Goal: Transaction & Acquisition: Purchase product/service

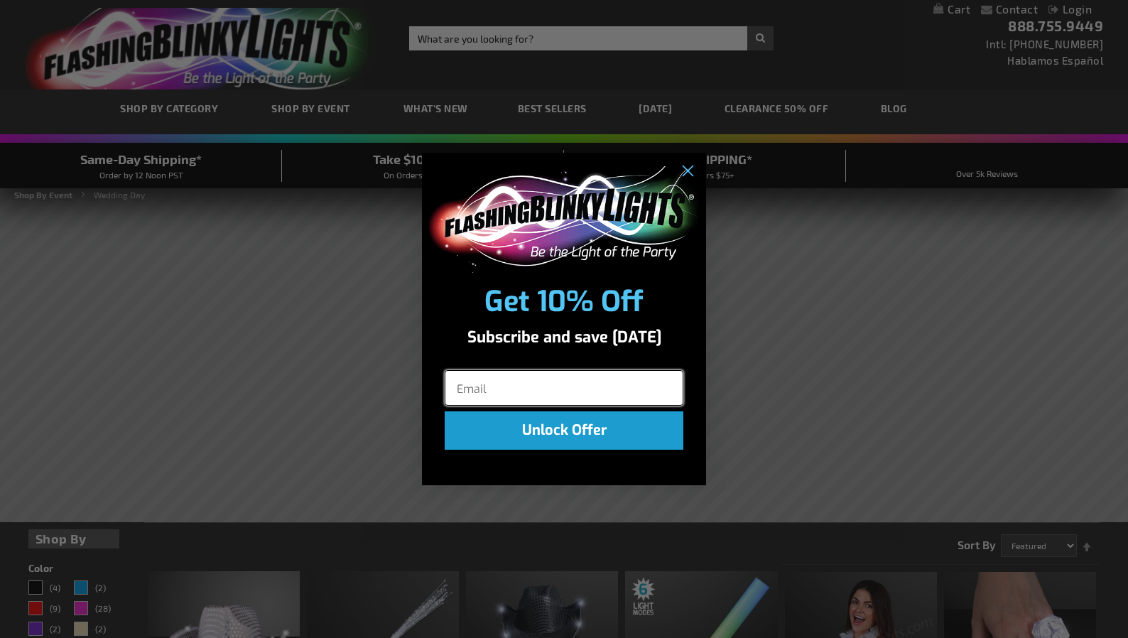
click at [501, 388] on input "Email" at bounding box center [564, 388] width 239 height 36
type input "tere86@aol.com"
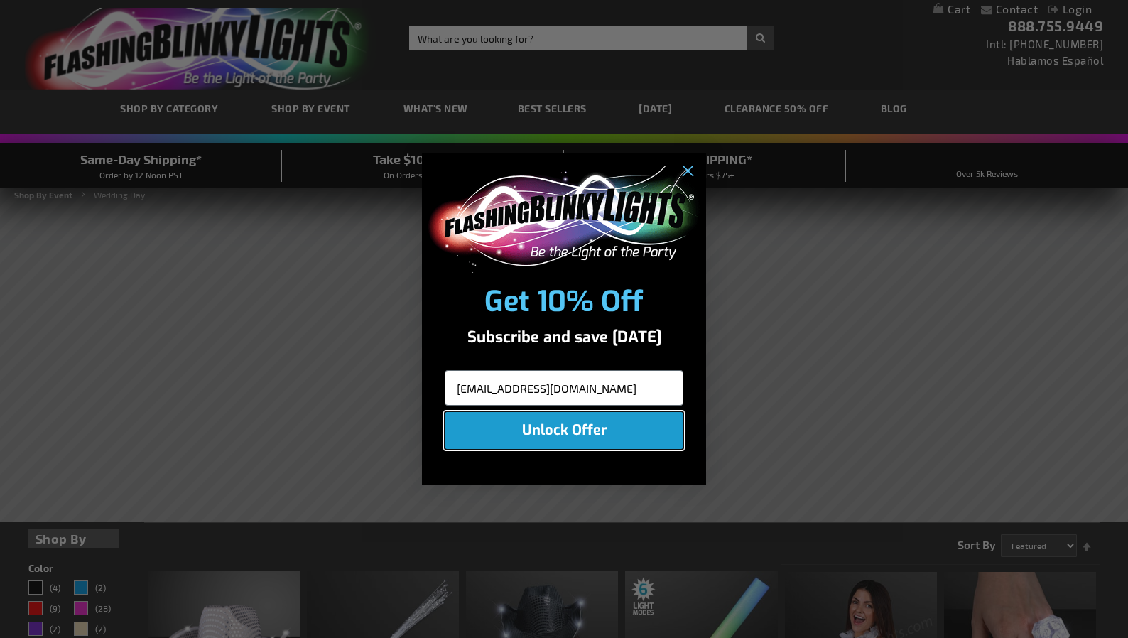
click at [554, 424] on button "Unlock Offer" at bounding box center [564, 430] width 239 height 38
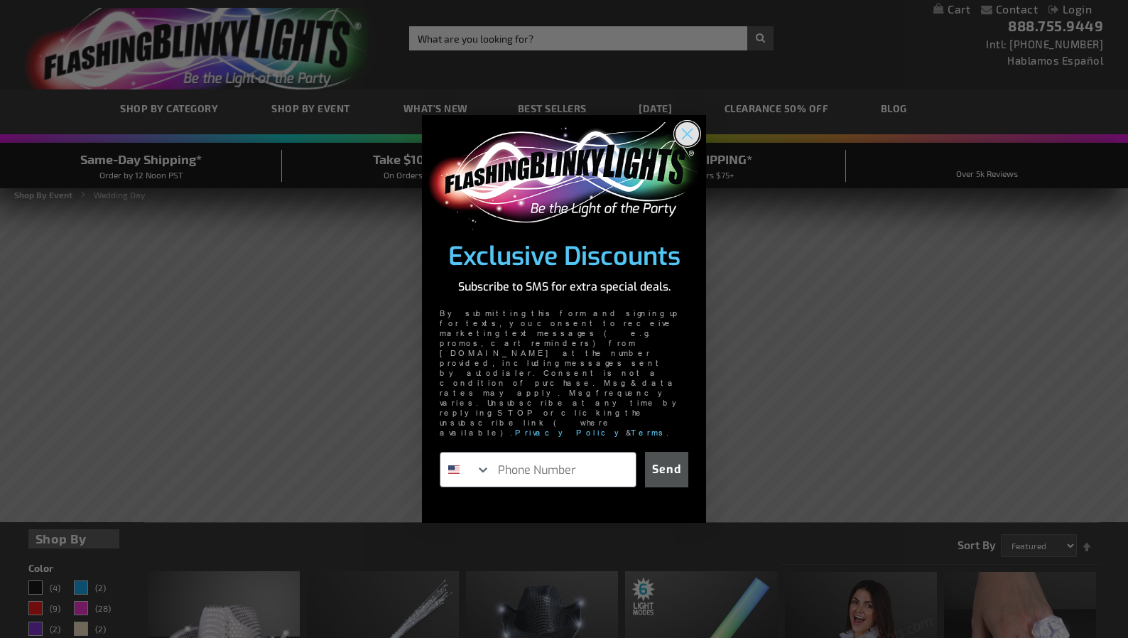
drag, startPoint x: 688, startPoint y: 168, endPoint x: 691, endPoint y: 184, distance: 16.0
click at [688, 139] on icon "Close dialog" at bounding box center [688, 134] width 10 height 10
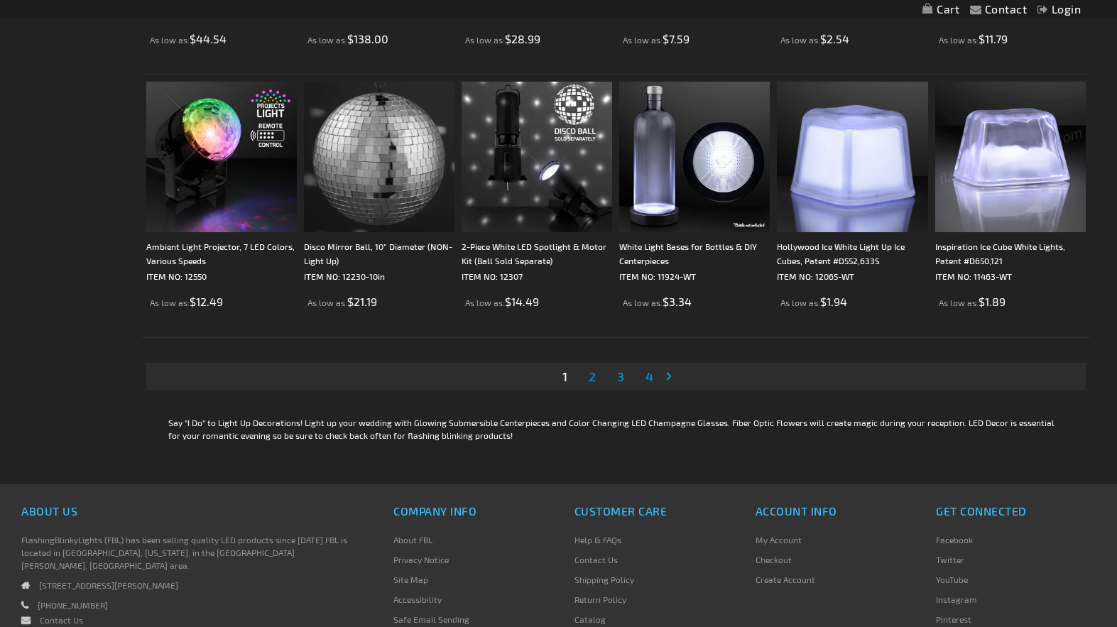
scroll to position [2889, 0]
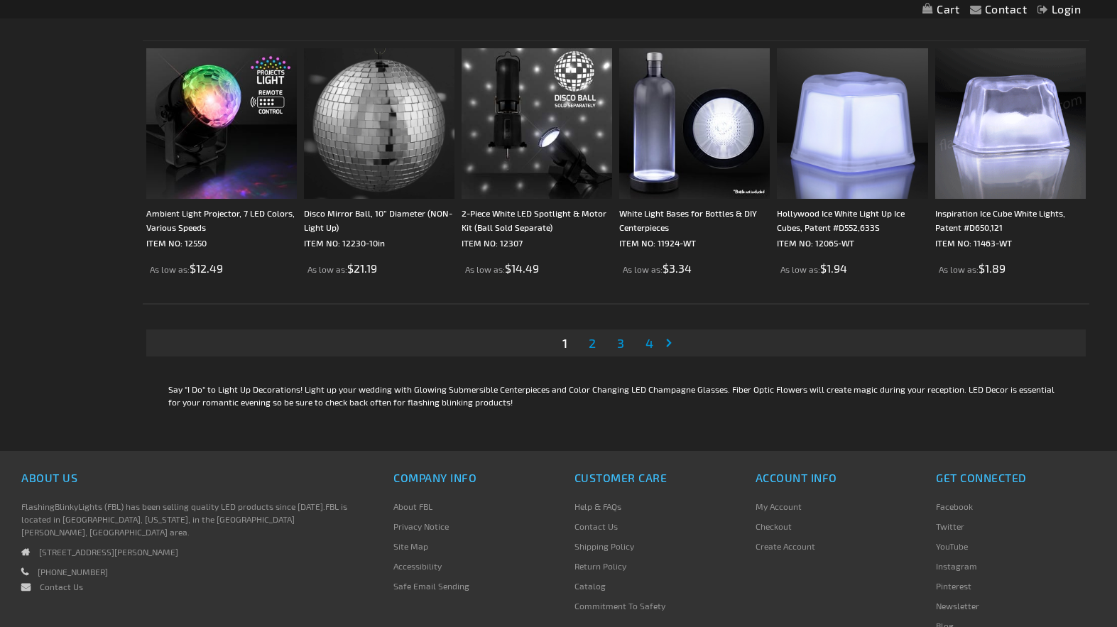
click at [590, 342] on span "2" at bounding box center [592, 343] width 7 height 16
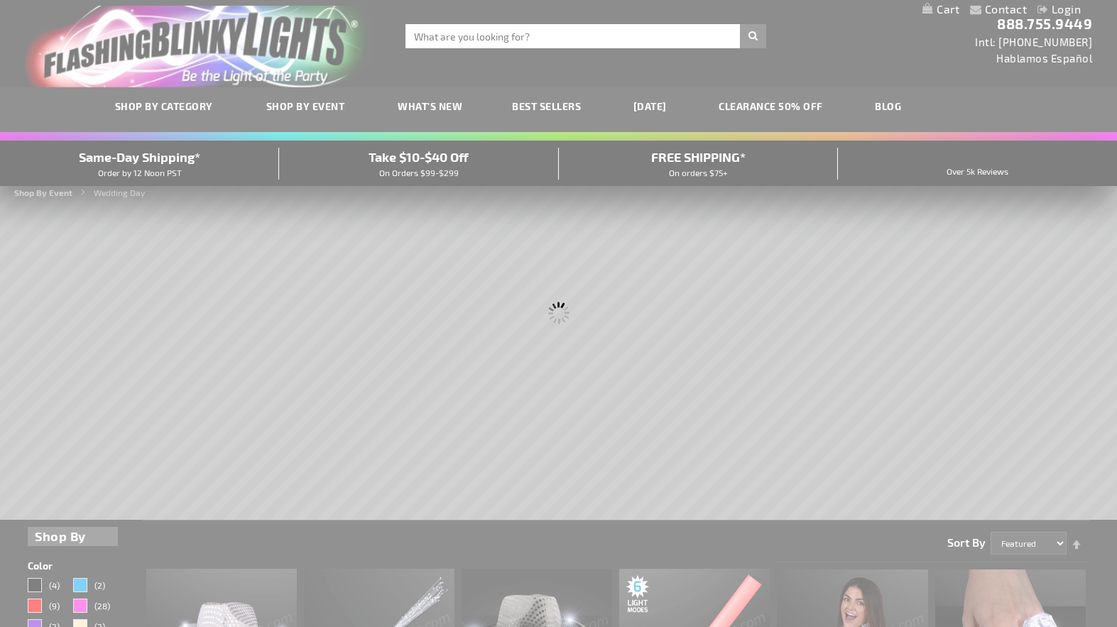
scroll to position [0, 0]
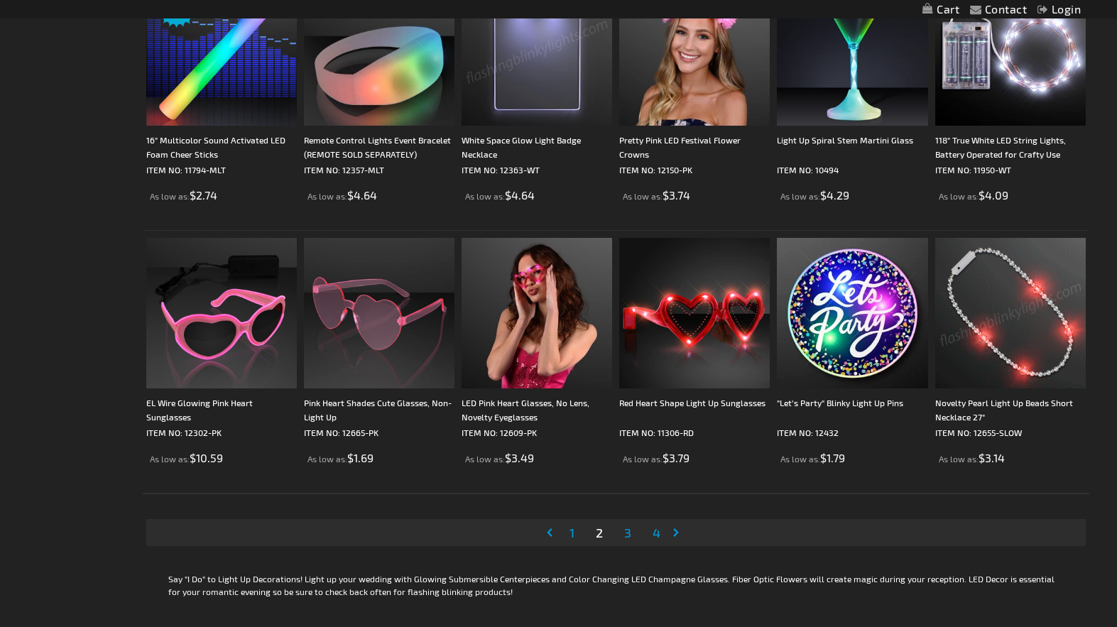
scroll to position [2747, 0]
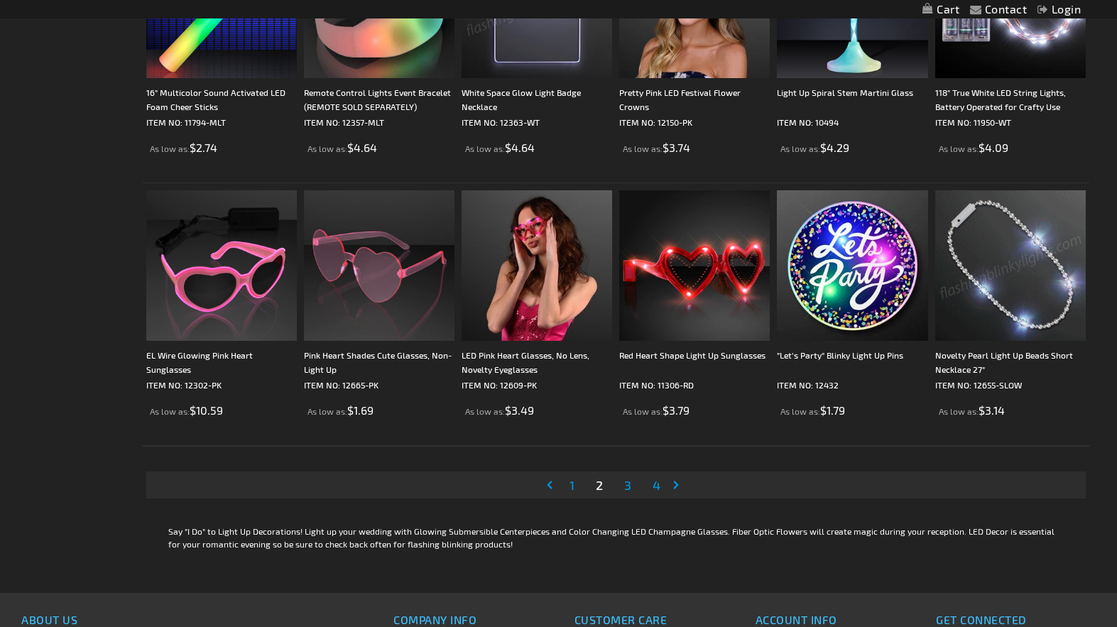
click at [627, 485] on span "3" at bounding box center [627, 485] width 7 height 16
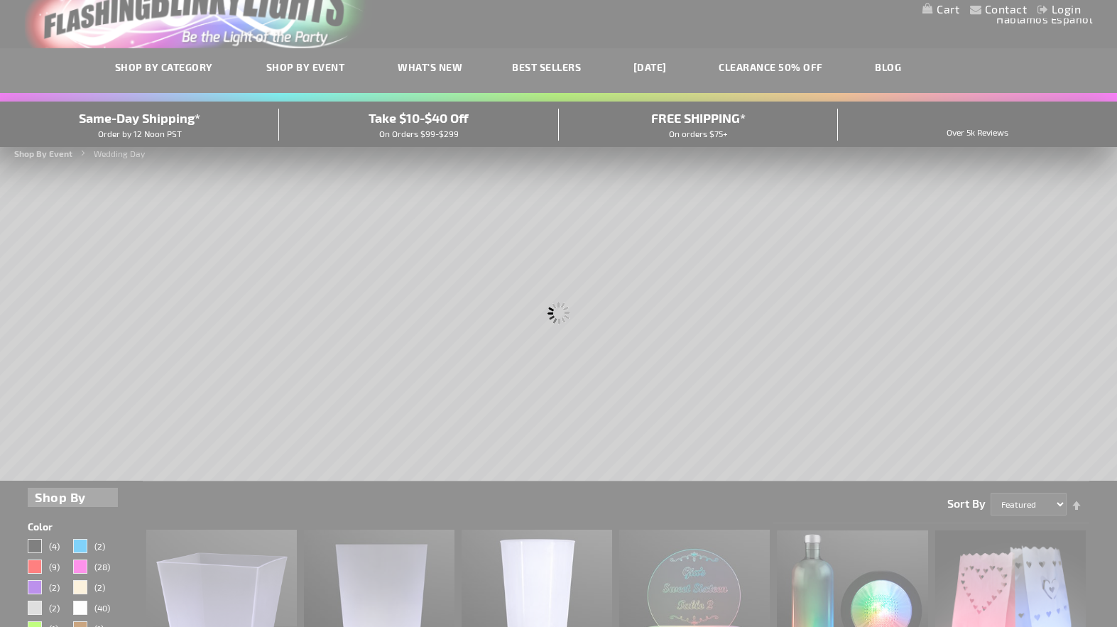
scroll to position [0, 0]
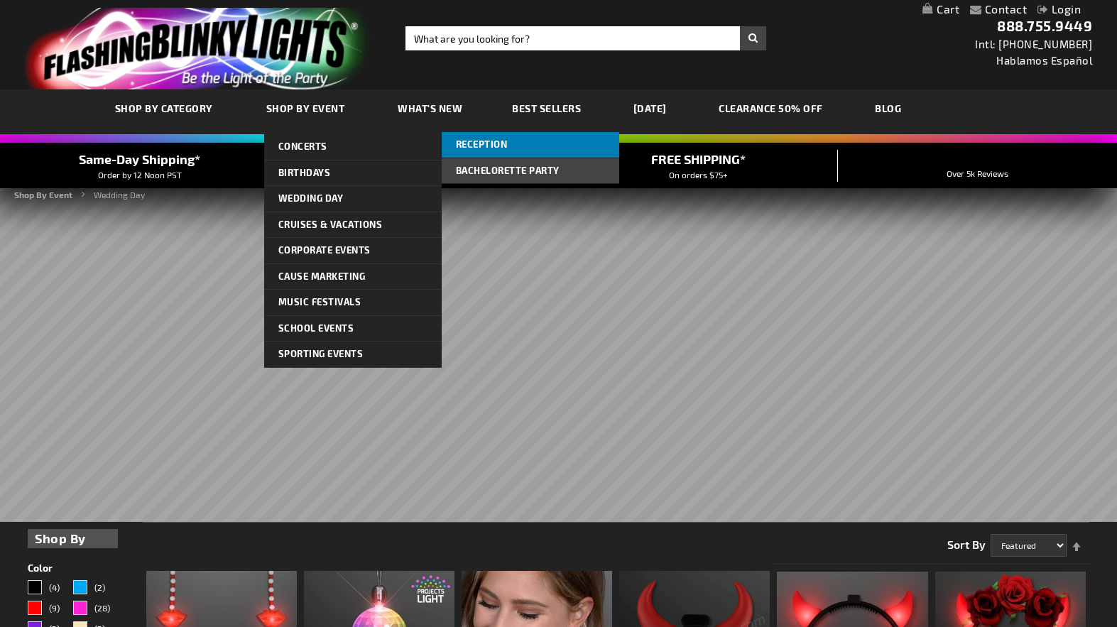
click at [486, 142] on span "Reception" at bounding box center [482, 144] width 52 height 11
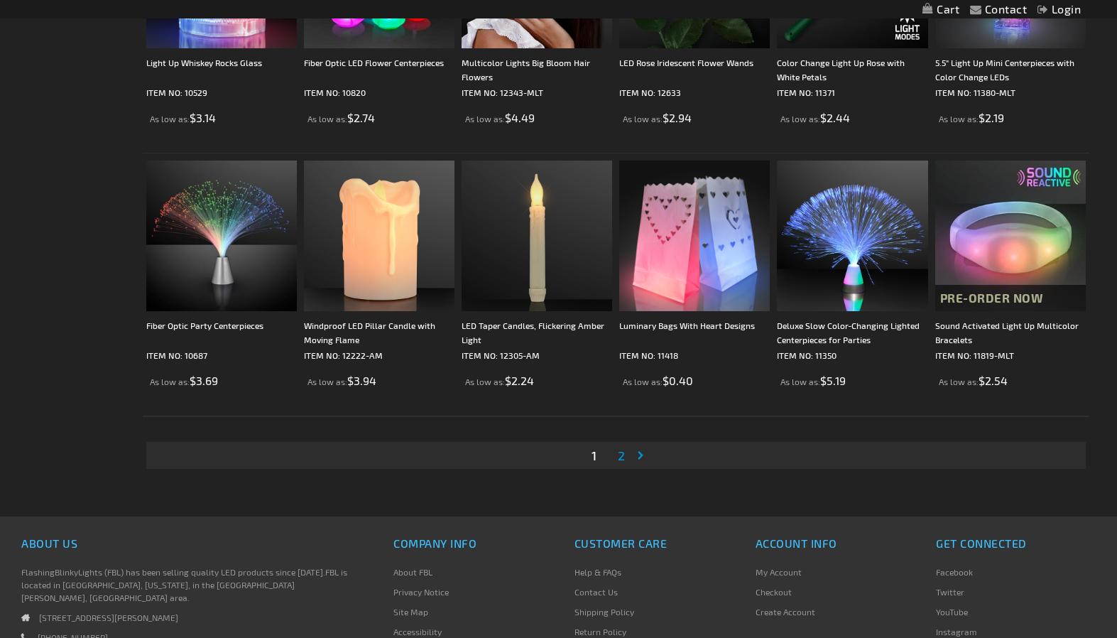
scroll to position [2557, 0]
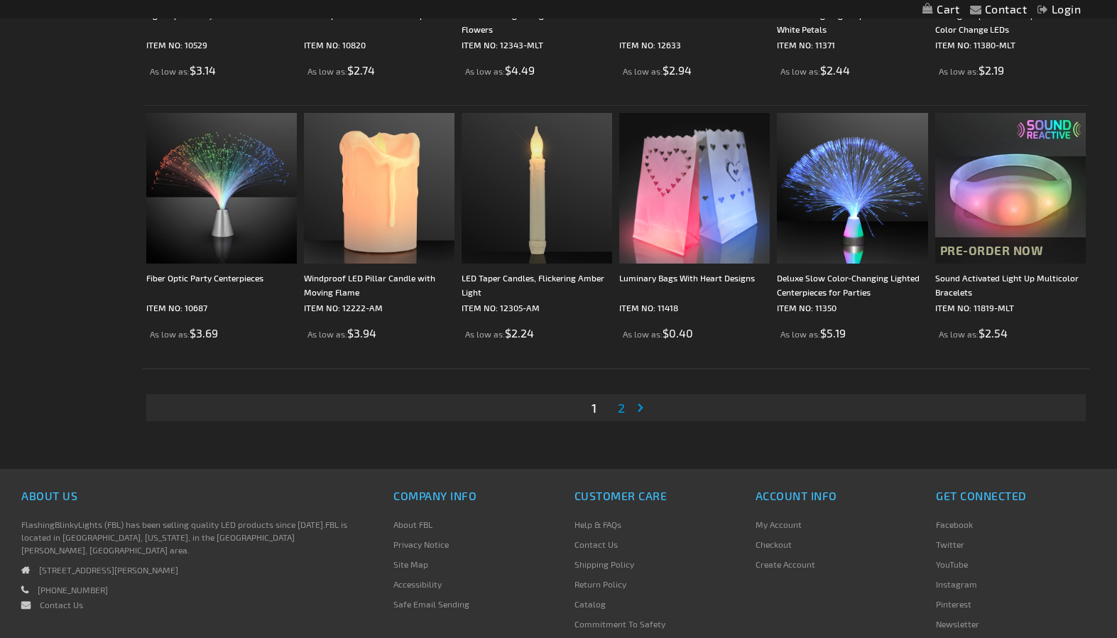
click at [624, 408] on span "2" at bounding box center [621, 408] width 7 height 16
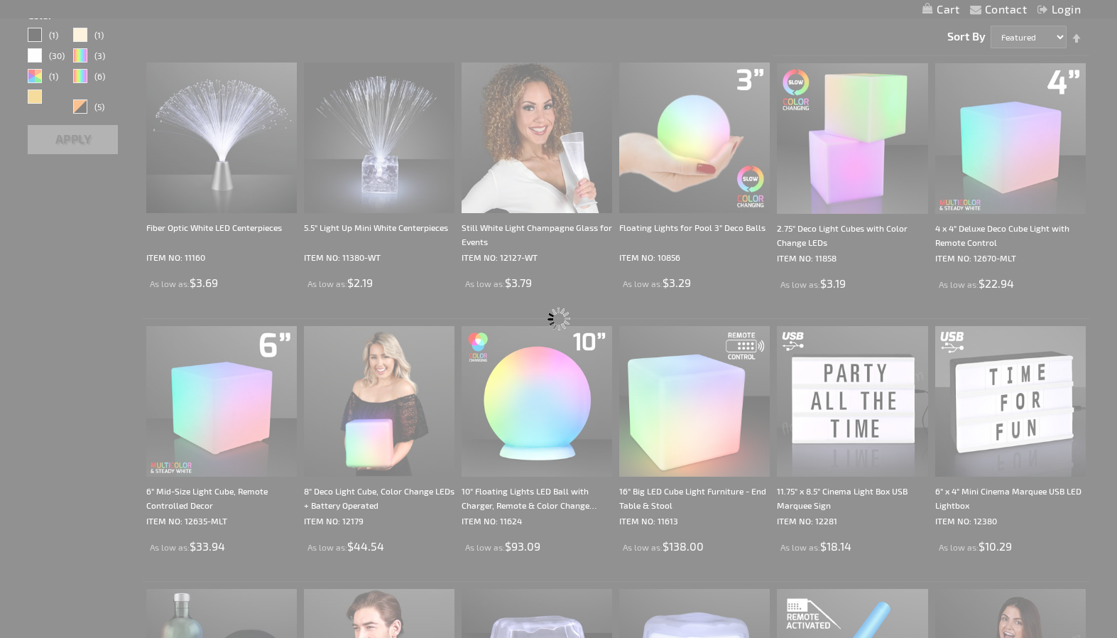
scroll to position [40, 0]
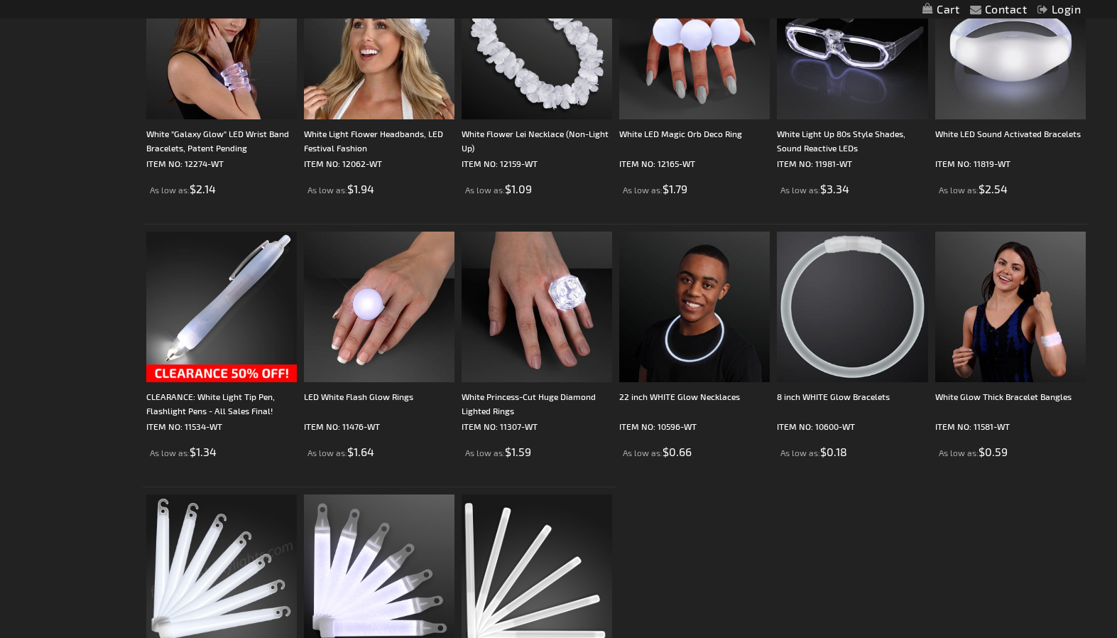
scroll to position [616, 0]
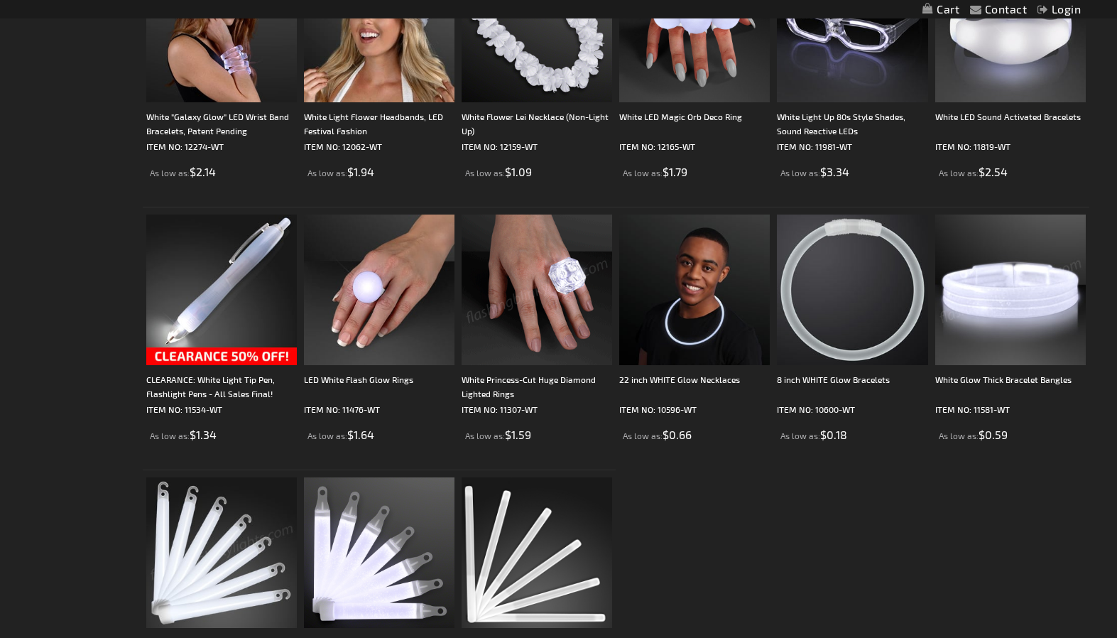
click at [539, 303] on img at bounding box center [537, 290] width 151 height 151
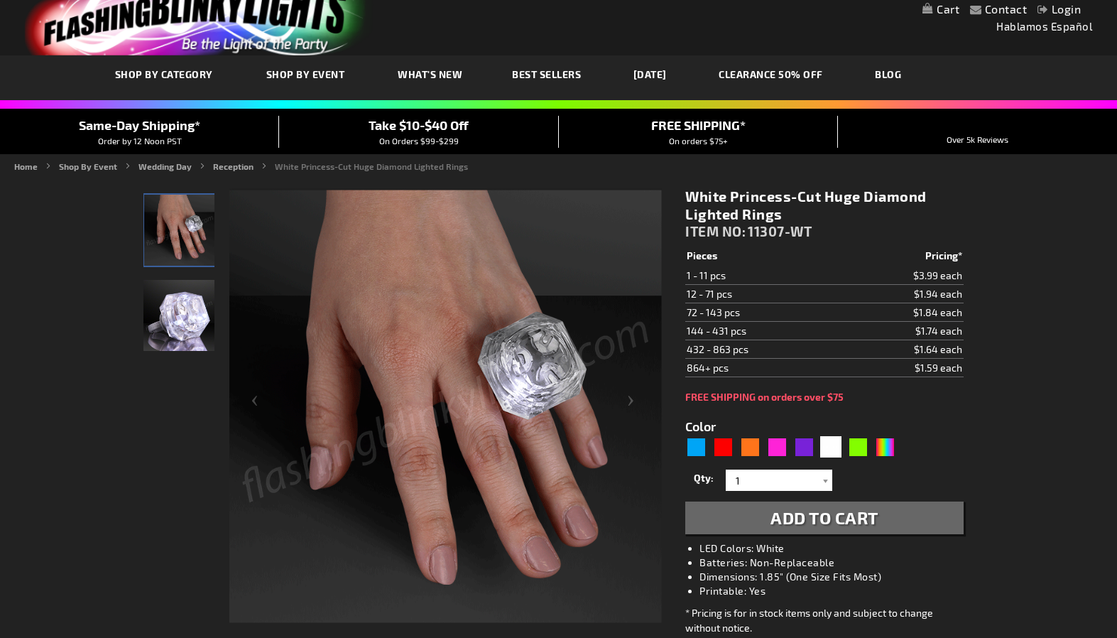
scroll to position [94, 0]
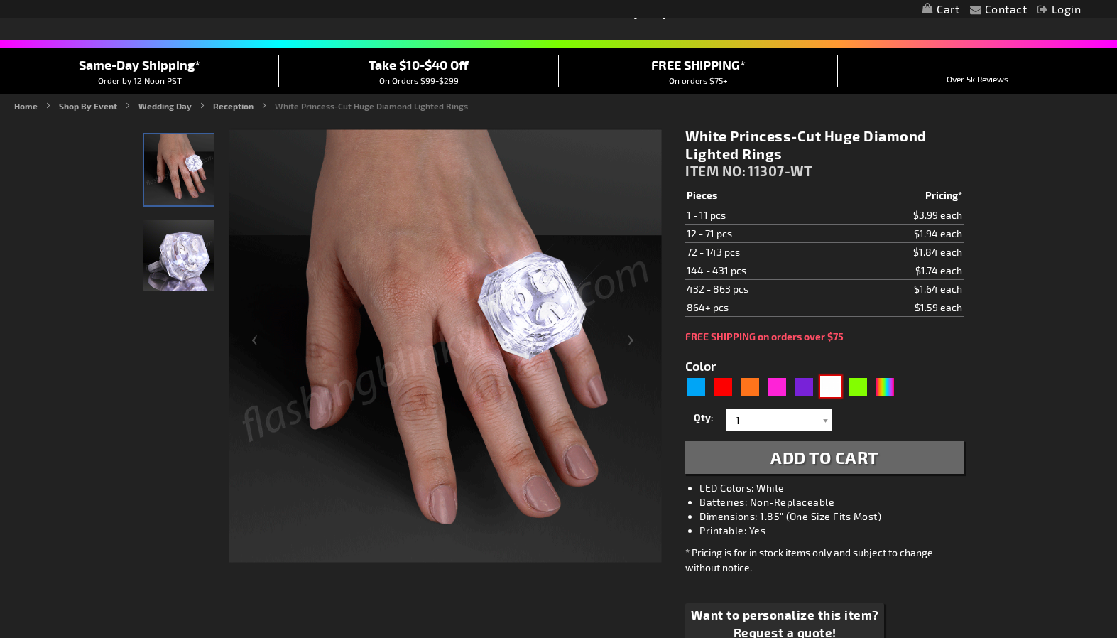
click at [830, 384] on div "White" at bounding box center [830, 386] width 21 height 21
click at [823, 420] on div at bounding box center [825, 419] width 14 height 21
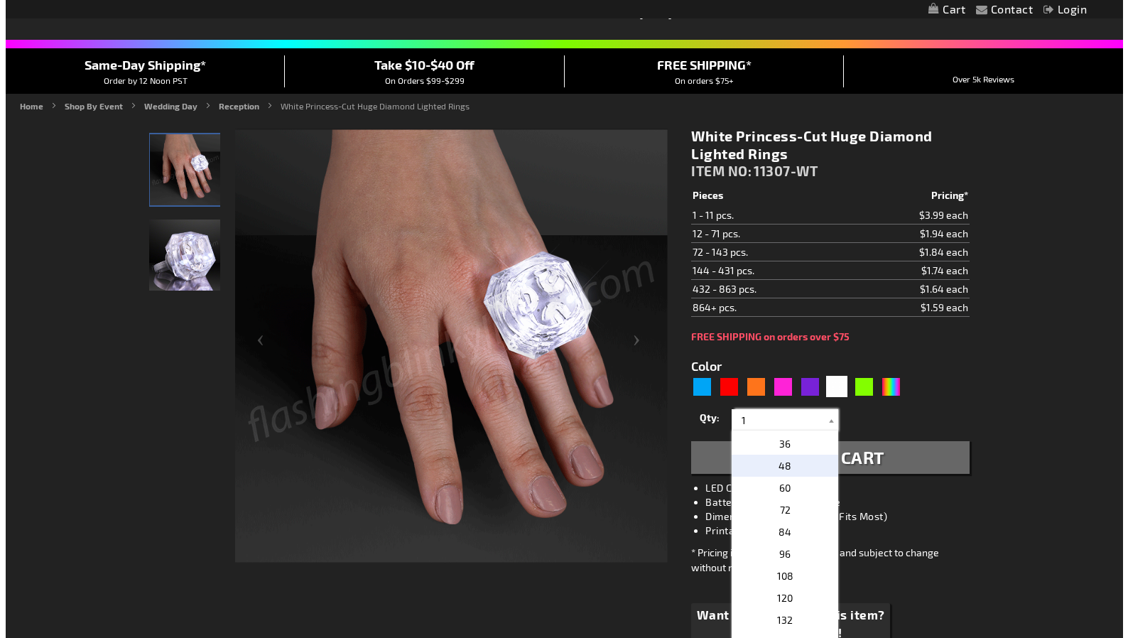
scroll to position [237, 0]
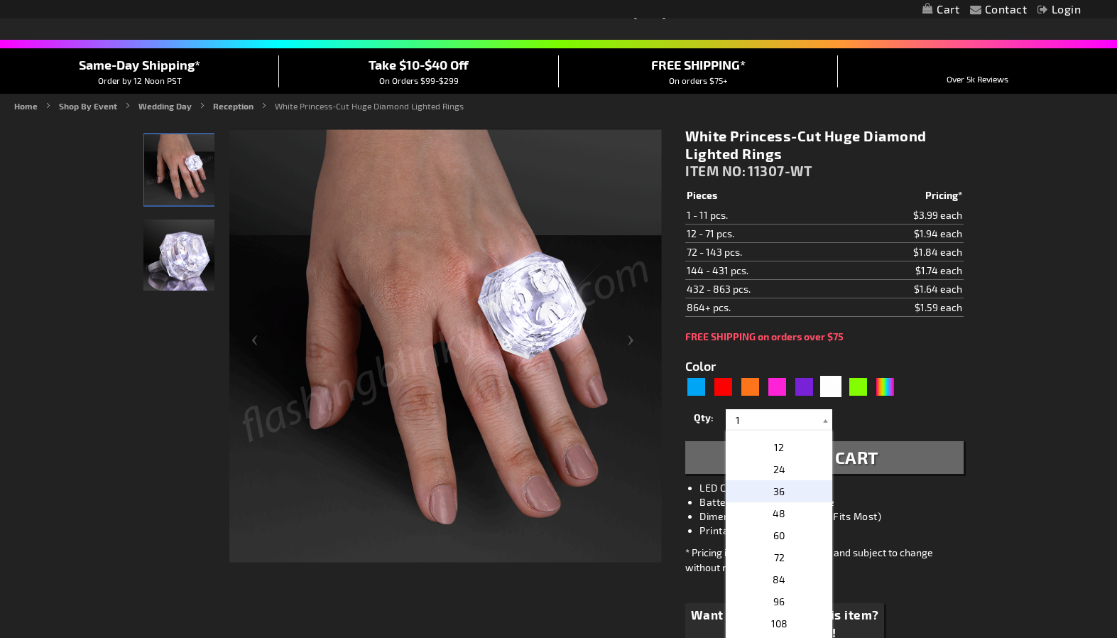
click at [778, 488] on span "36" at bounding box center [779, 491] width 11 height 12
type input "36"
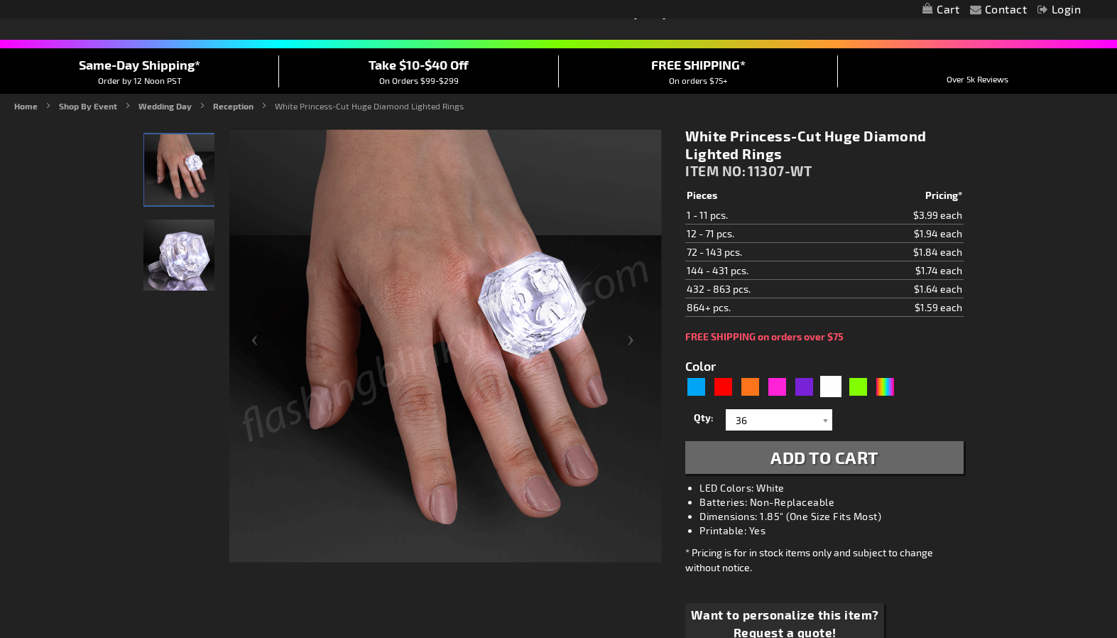
click at [887, 455] on button "Add to Cart" at bounding box center [824, 457] width 278 height 33
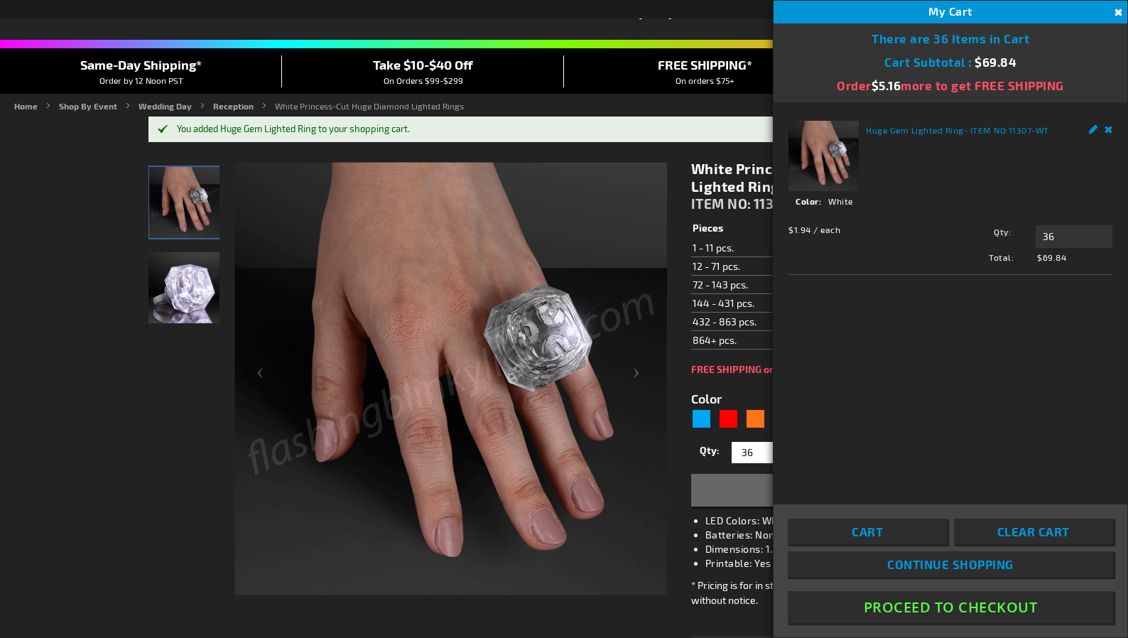
click at [1031, 528] on span "Clear Cart" at bounding box center [1033, 531] width 72 height 14
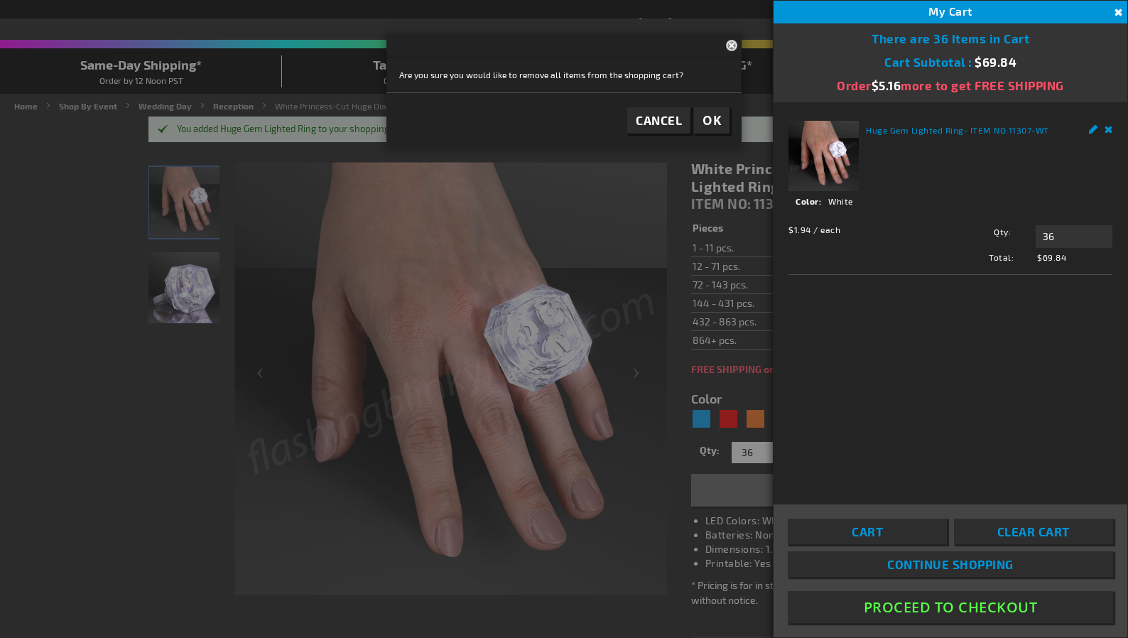
click at [1107, 126] on link "Remove" at bounding box center [1109, 128] width 9 height 15
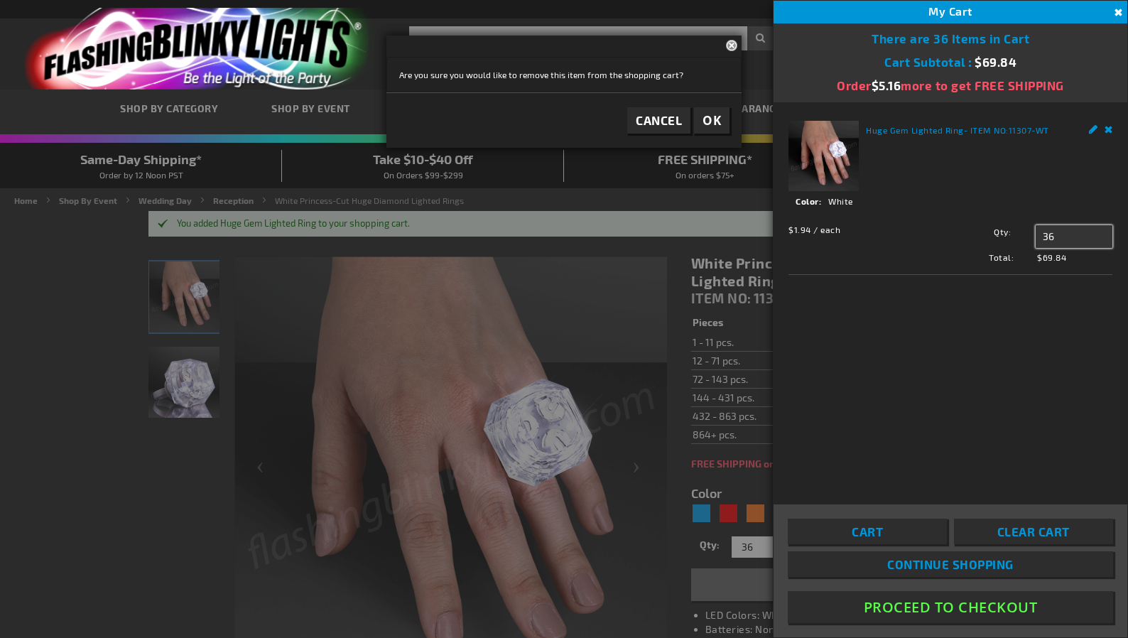
drag, startPoint x: 1063, startPoint y: 233, endPoint x: 1031, endPoint y: 233, distance: 32.0
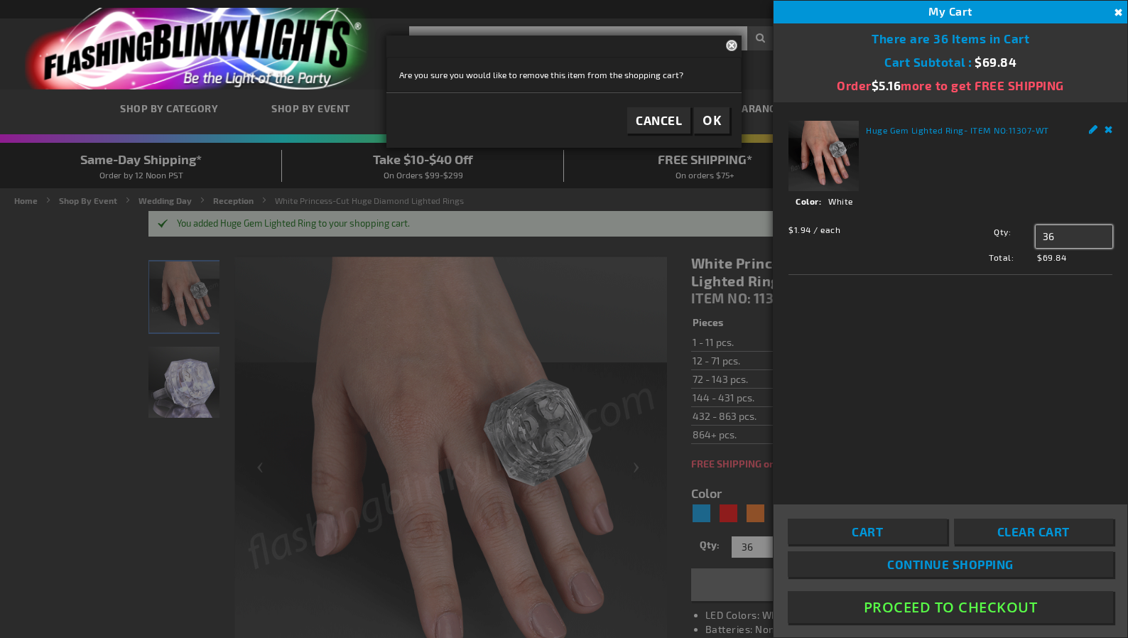
click at [1031, 233] on div "Qty 36 Update" at bounding box center [1023, 236] width 178 height 23
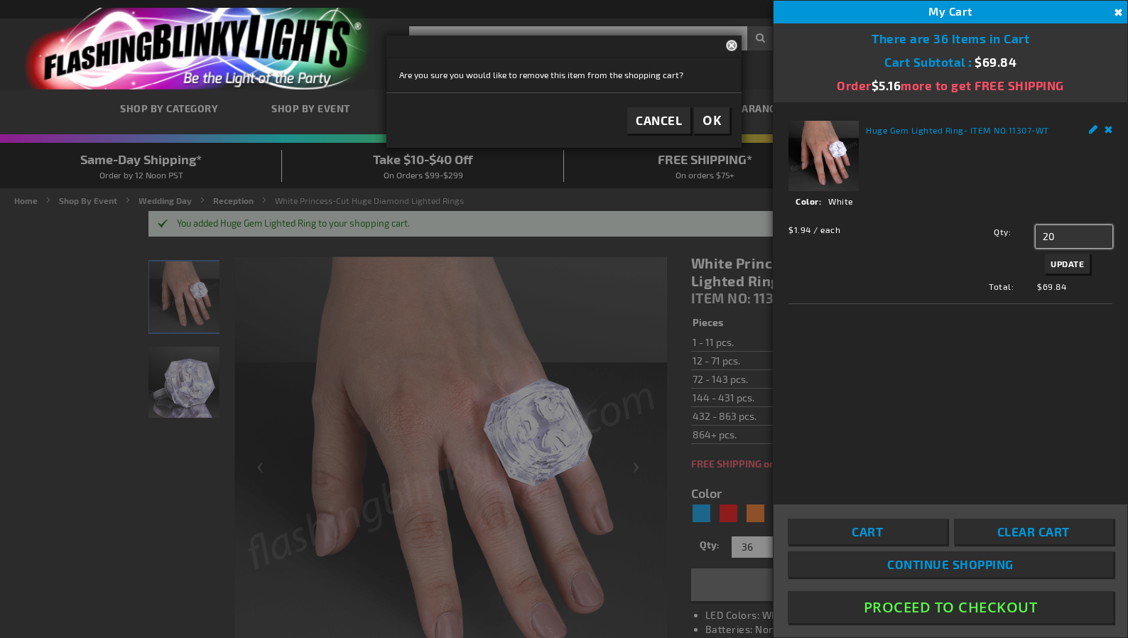
type input "20"
click at [1077, 259] on span "Update" at bounding box center [1067, 264] width 33 height 10
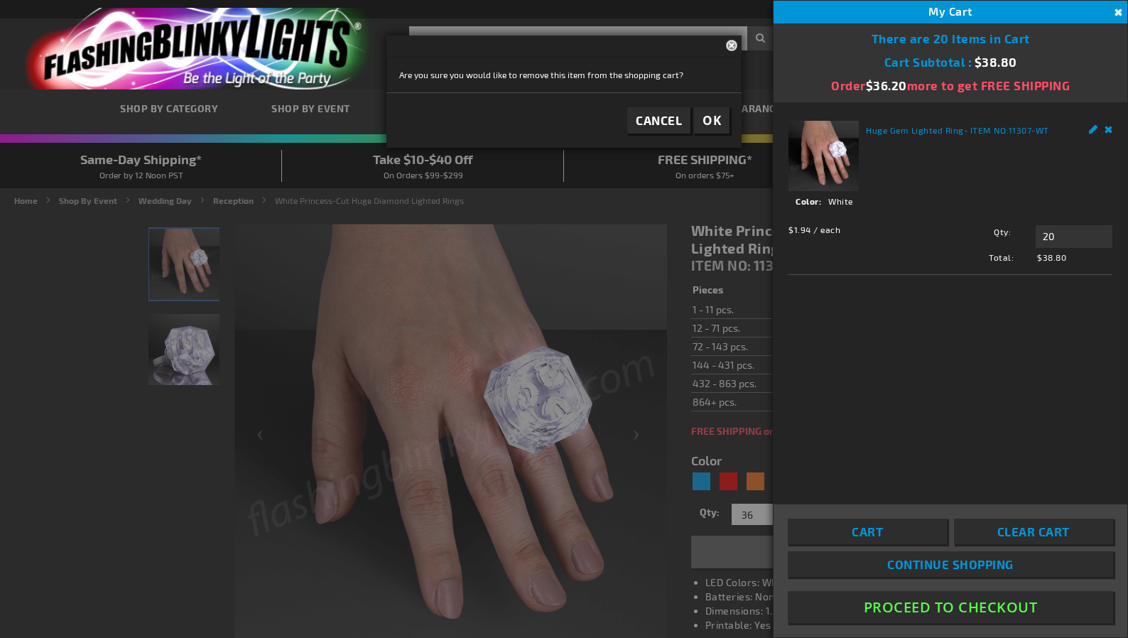
drag, startPoint x: 1117, startPoint y: 13, endPoint x: 1085, endPoint y: 33, distance: 38.3
click at [1117, 13] on button "Close" at bounding box center [1117, 13] width 16 height 16
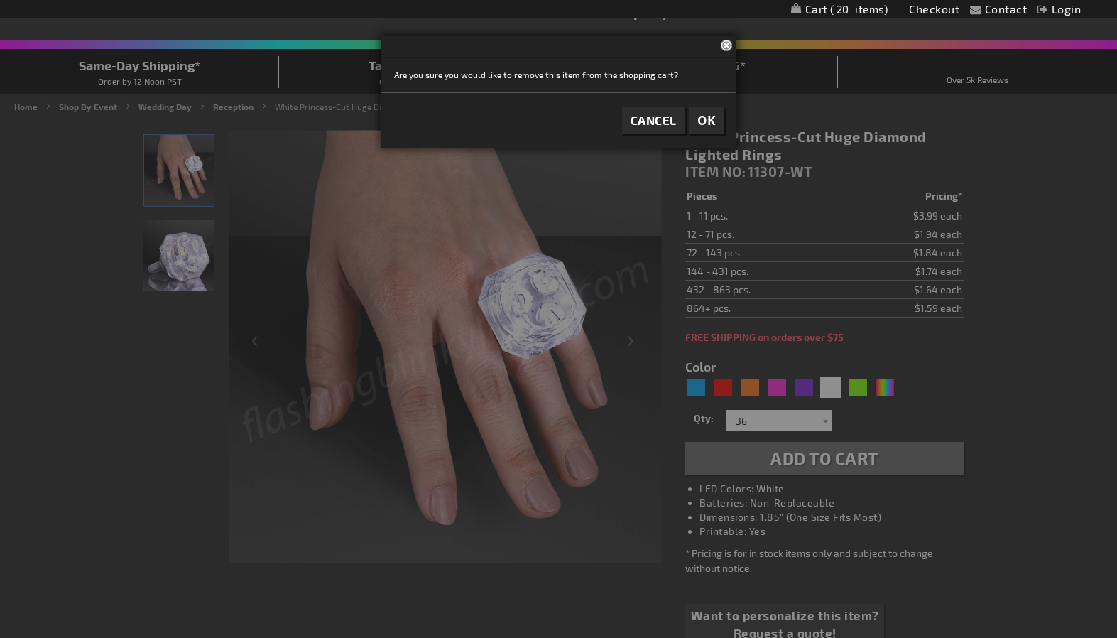
scroll to position [94, 0]
click at [658, 118] on span "Cancel" at bounding box center [654, 120] width 46 height 14
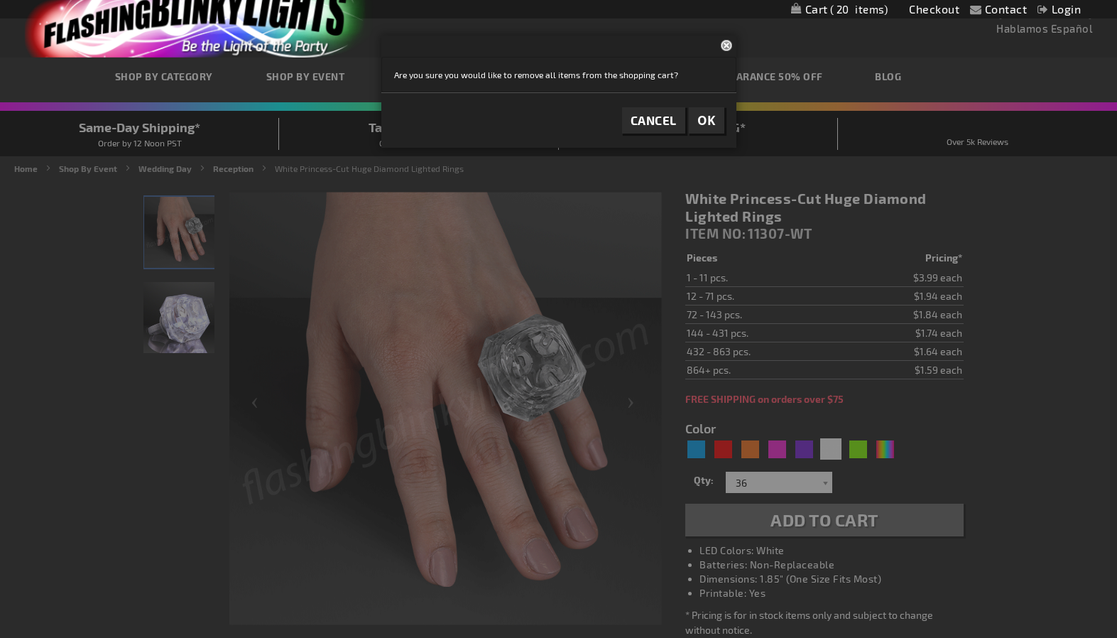
scroll to position [0, 0]
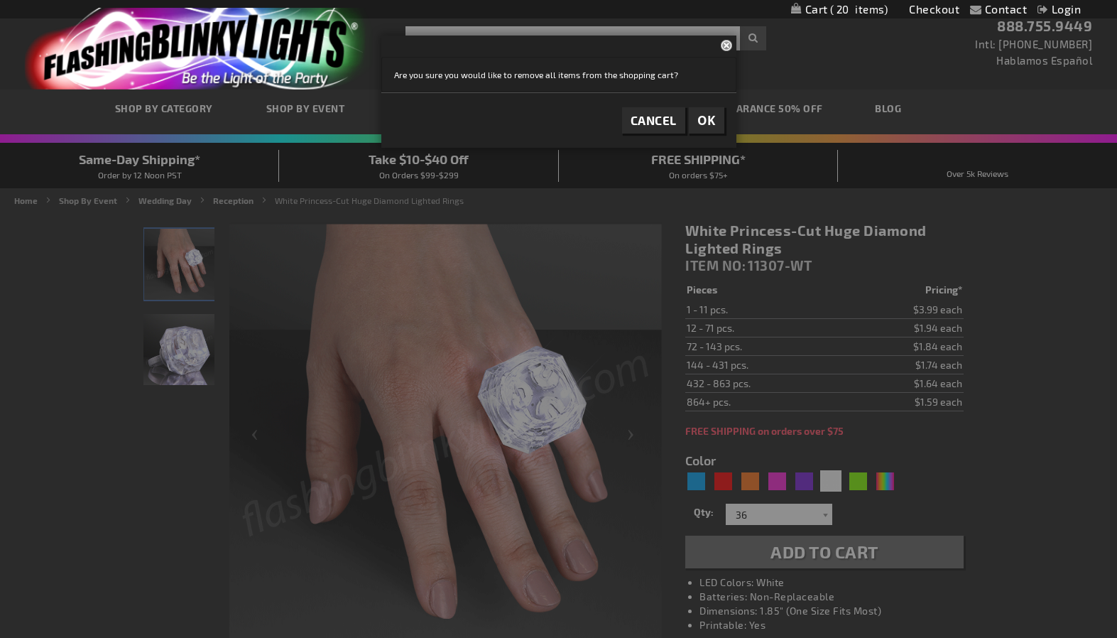
click at [722, 43] on button "Close" at bounding box center [729, 45] width 16 height 18
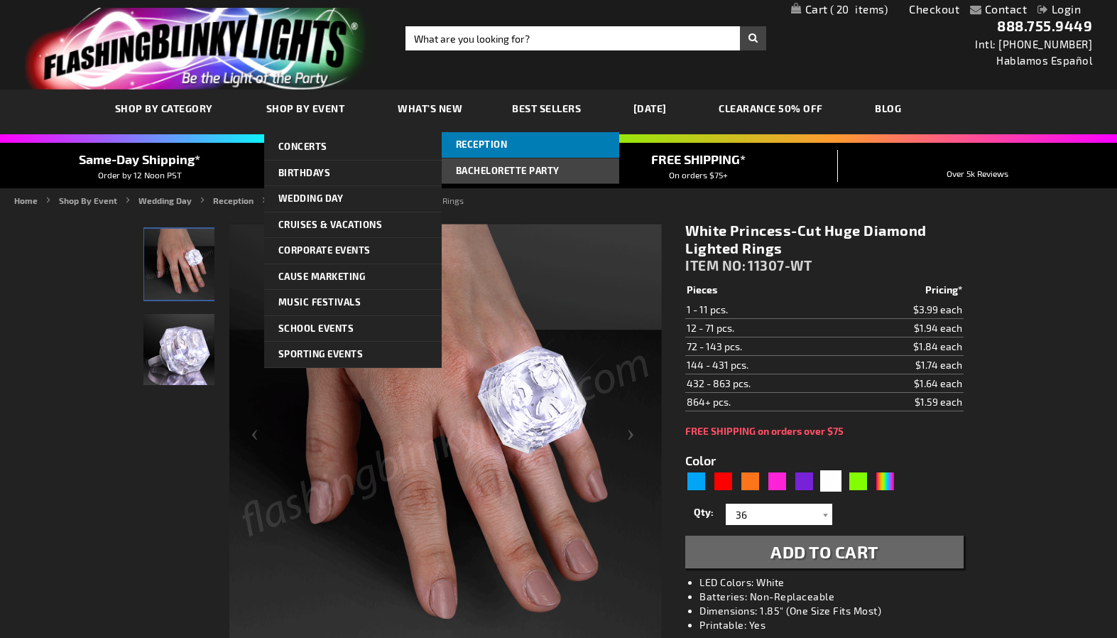
click at [489, 142] on span "Reception" at bounding box center [482, 144] width 52 height 11
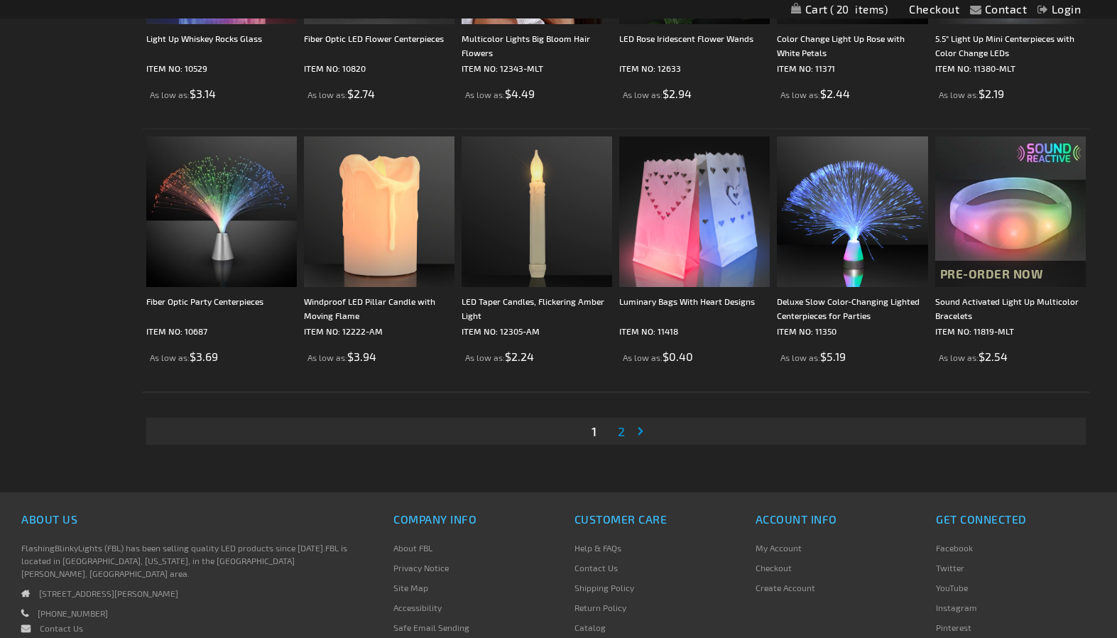
scroll to position [2605, 0]
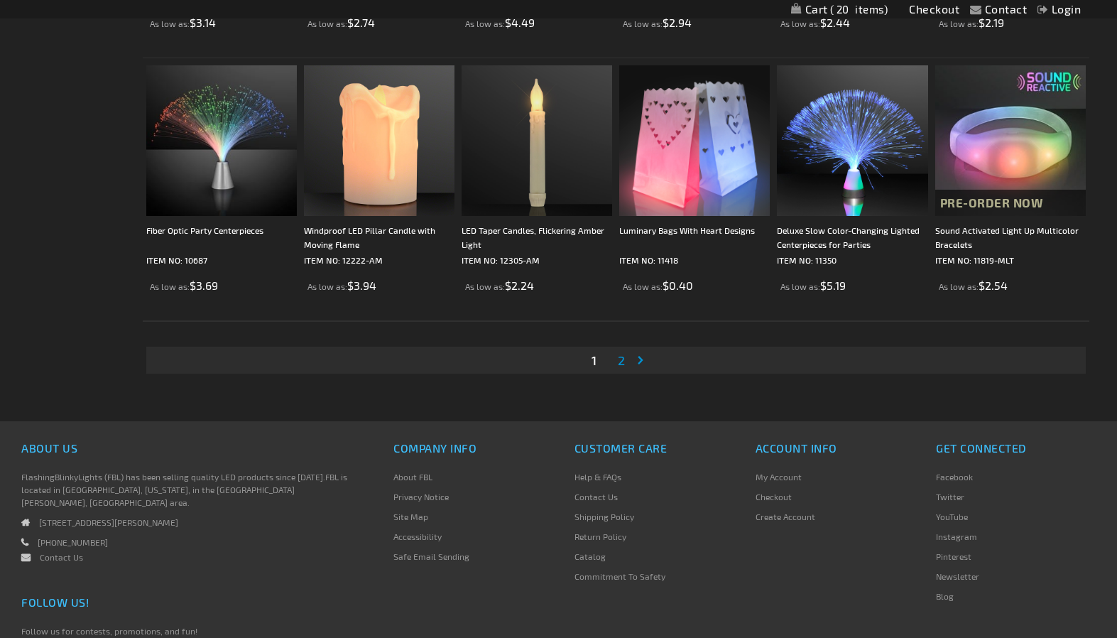
click at [621, 360] on span "2" at bounding box center [621, 360] width 7 height 16
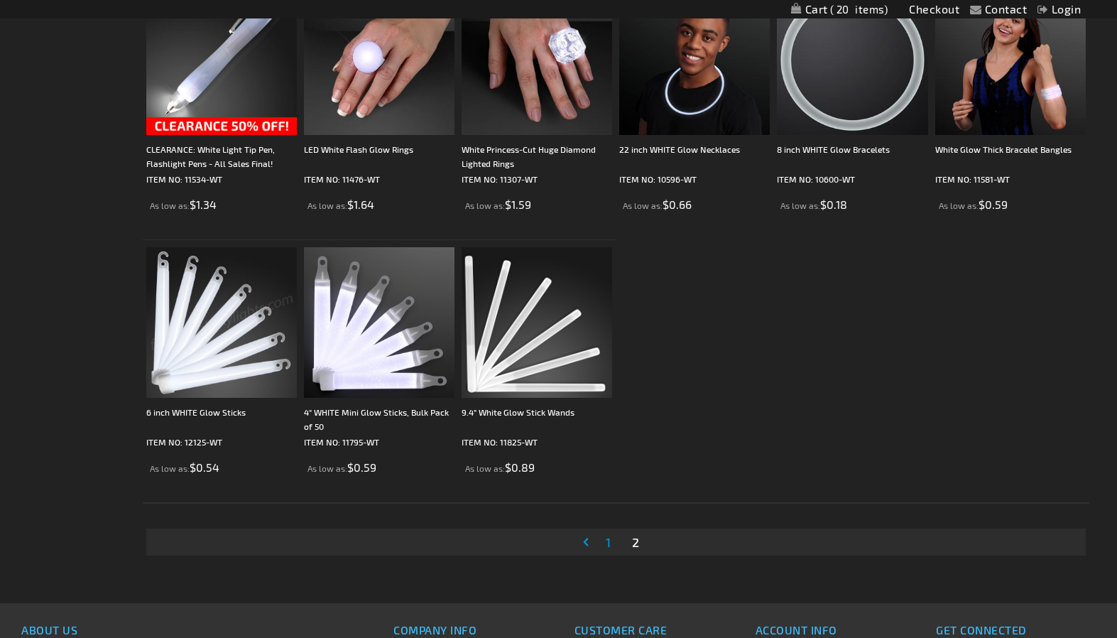
scroll to position [900, 0]
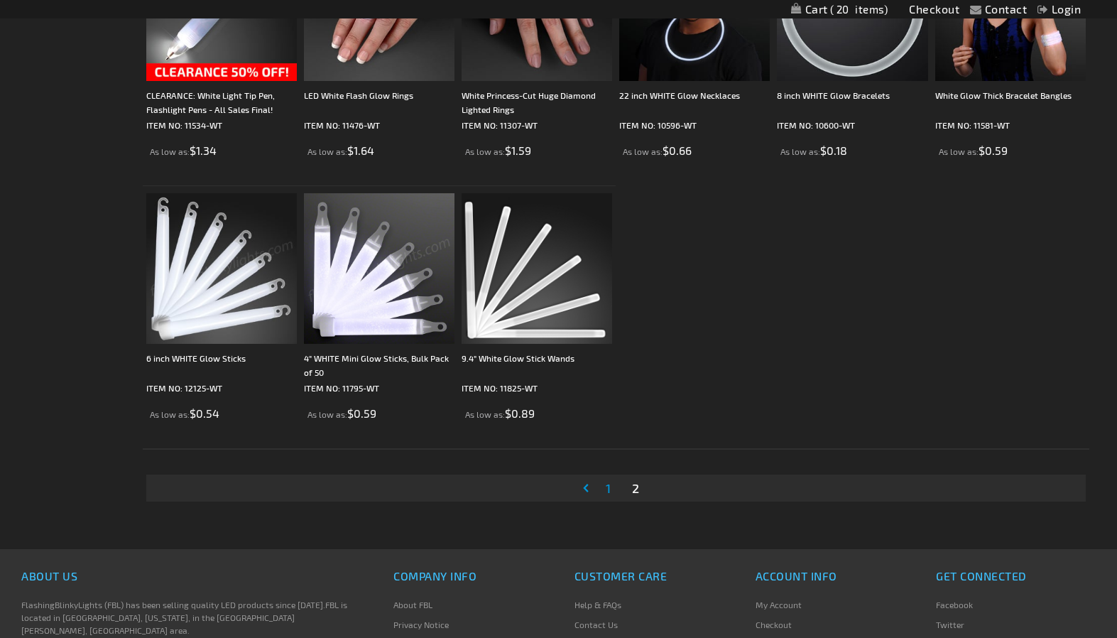
click at [204, 288] on img at bounding box center [221, 268] width 151 height 151
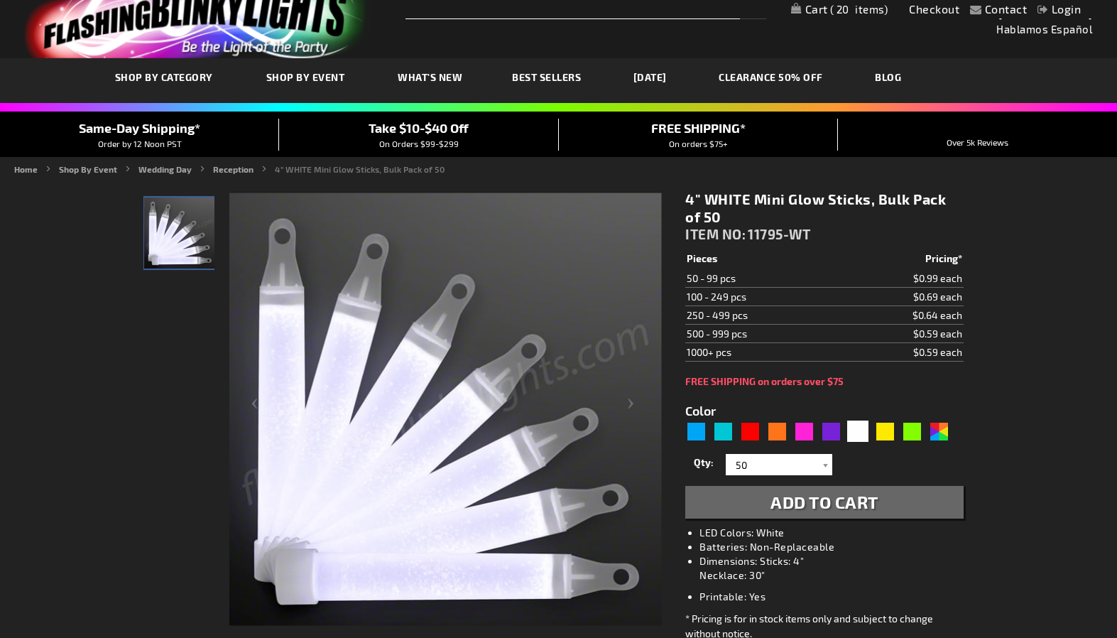
scroll to position [94, 0]
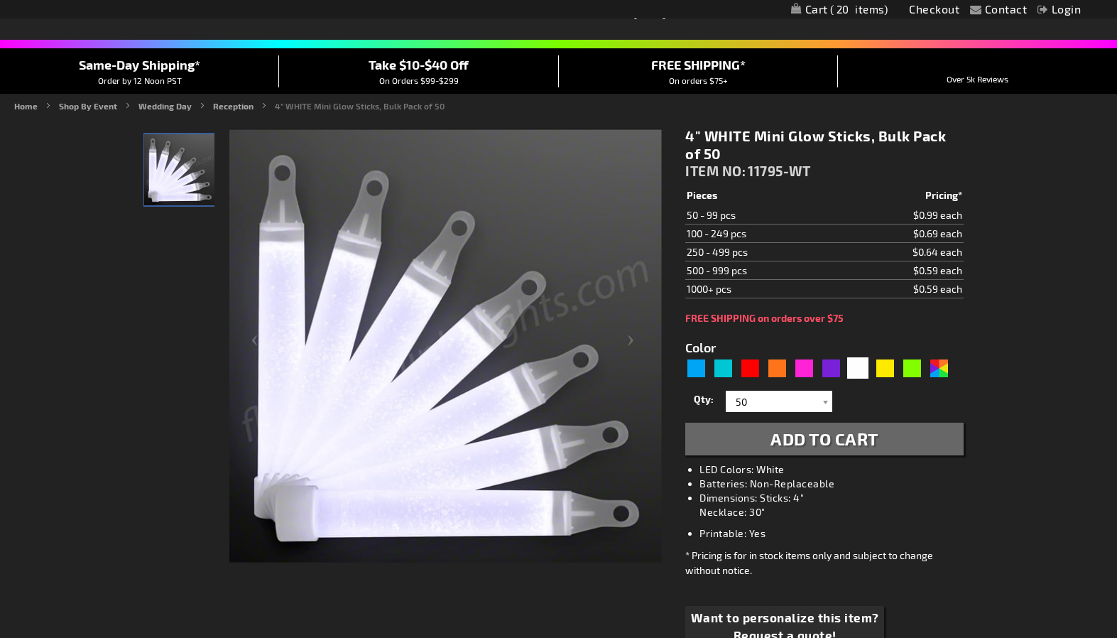
click at [817, 442] on span "Add to Cart" at bounding box center [825, 438] width 108 height 21
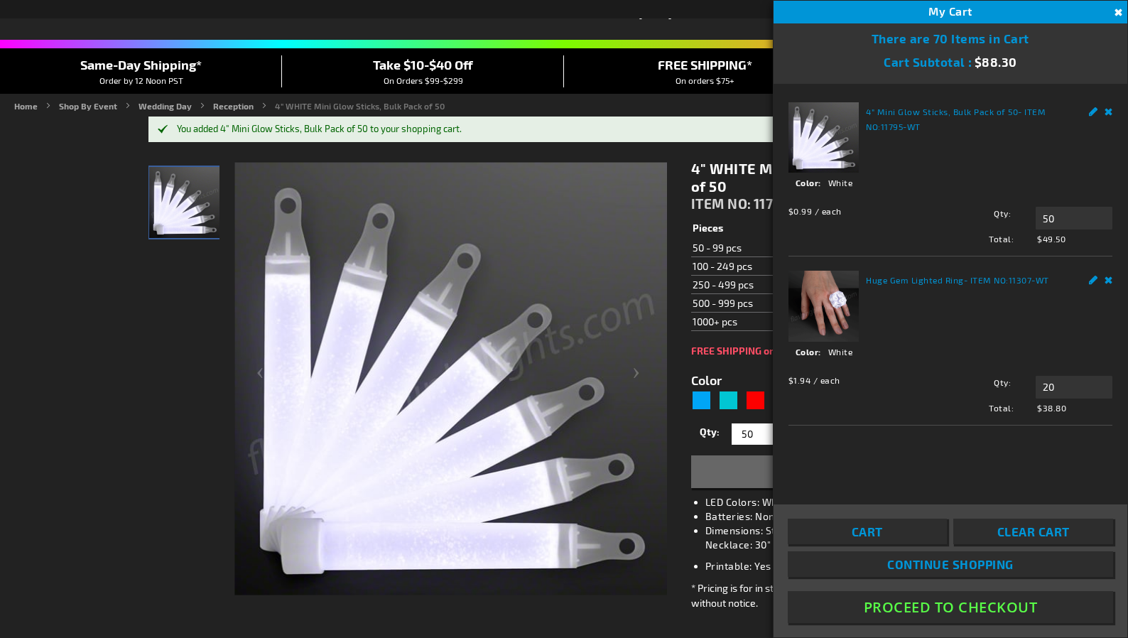
click at [1115, 10] on button "Close" at bounding box center [1117, 13] width 16 height 16
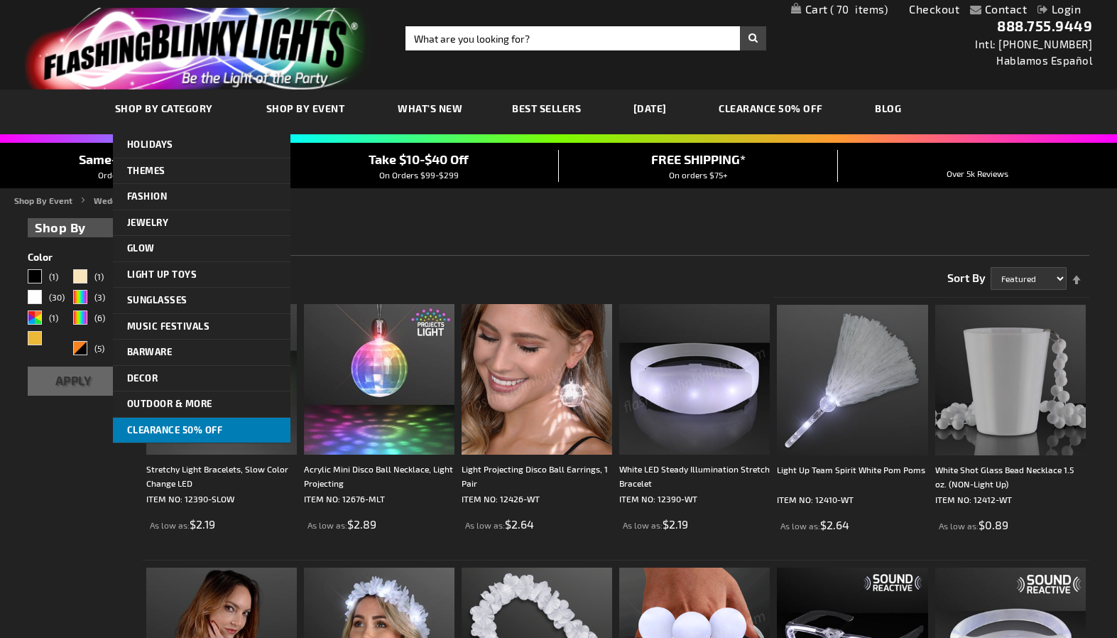
click at [173, 430] on span "CLEARANCE 50% OFF" at bounding box center [175, 429] width 96 height 11
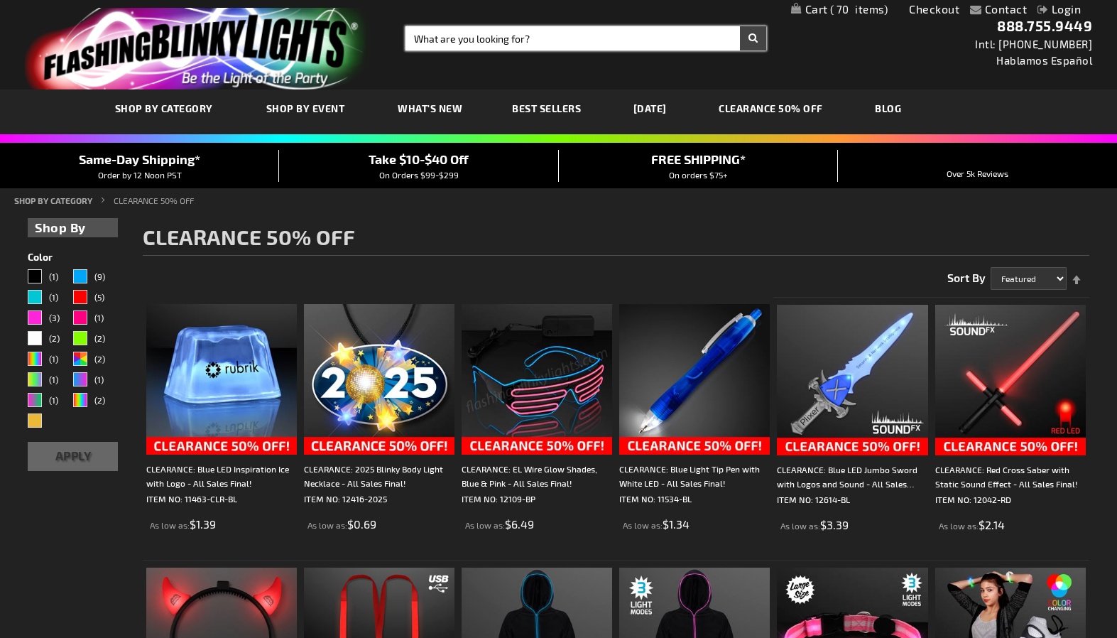
click at [453, 37] on input "Search" at bounding box center [586, 38] width 361 height 24
type input "hats"
click at [740, 26] on button "Search" at bounding box center [753, 38] width 26 height 24
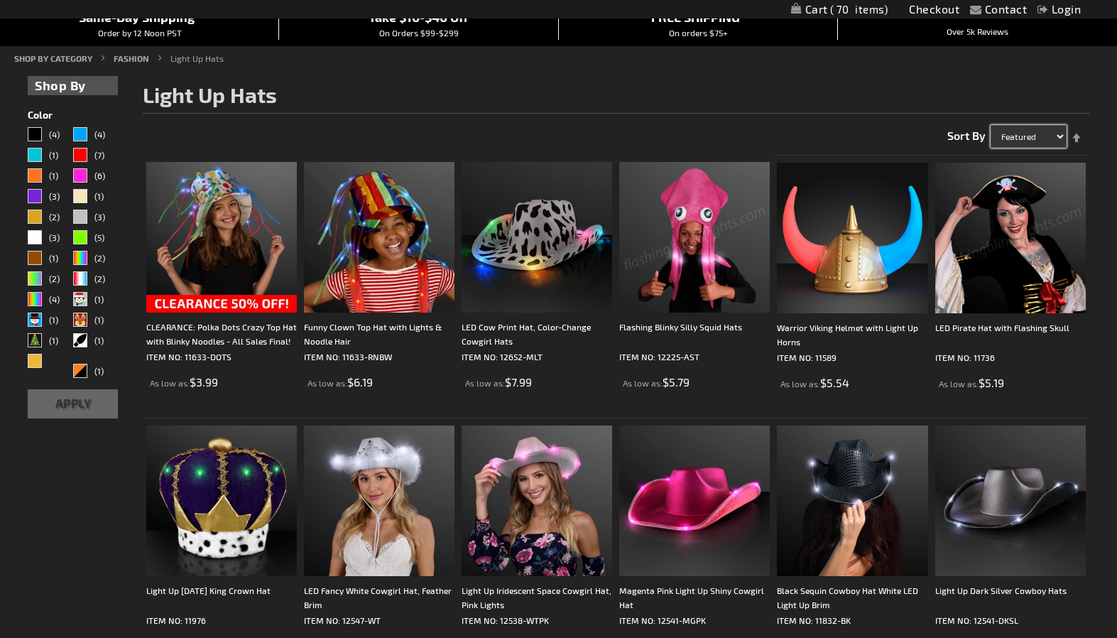
click at [1058, 136] on select "Featured Name Price Best Sellers" at bounding box center [1029, 136] width 76 height 23
select select "price"
click at [991, 125] on select "Featured Name Price Best Sellers" at bounding box center [1029, 136] width 76 height 23
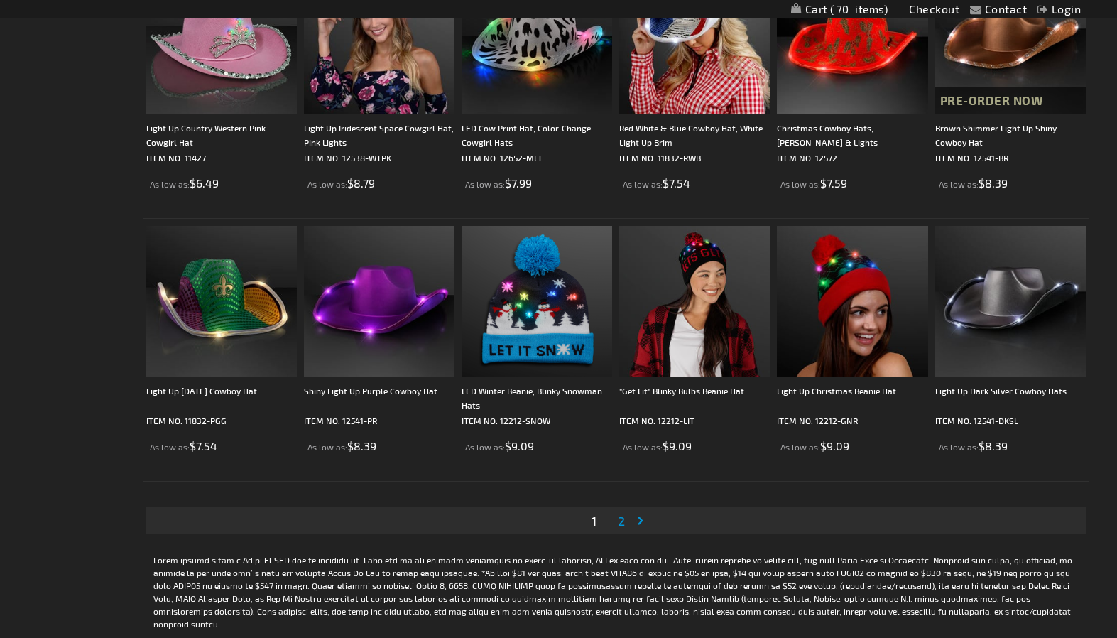
scroll to position [2463, 0]
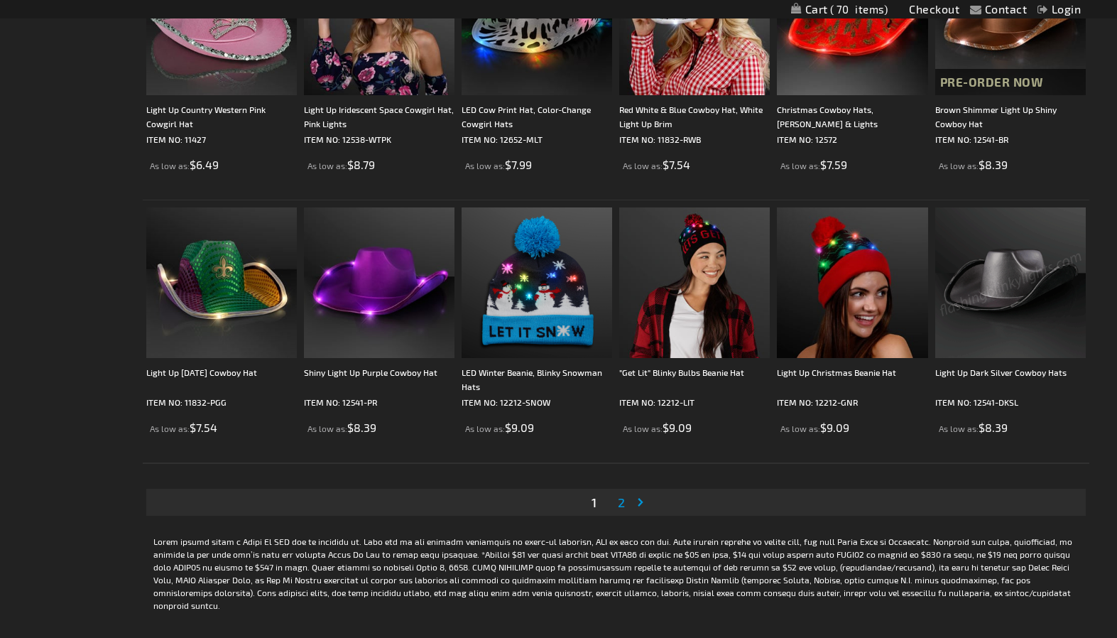
click at [620, 499] on span "2" at bounding box center [621, 502] width 7 height 16
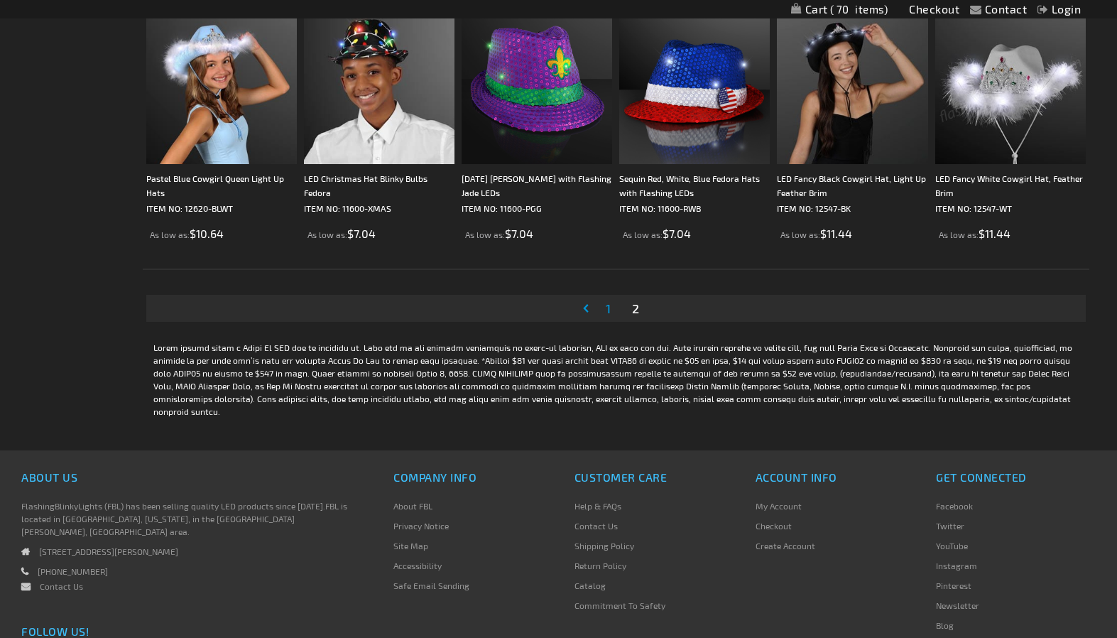
scroll to position [568, 0]
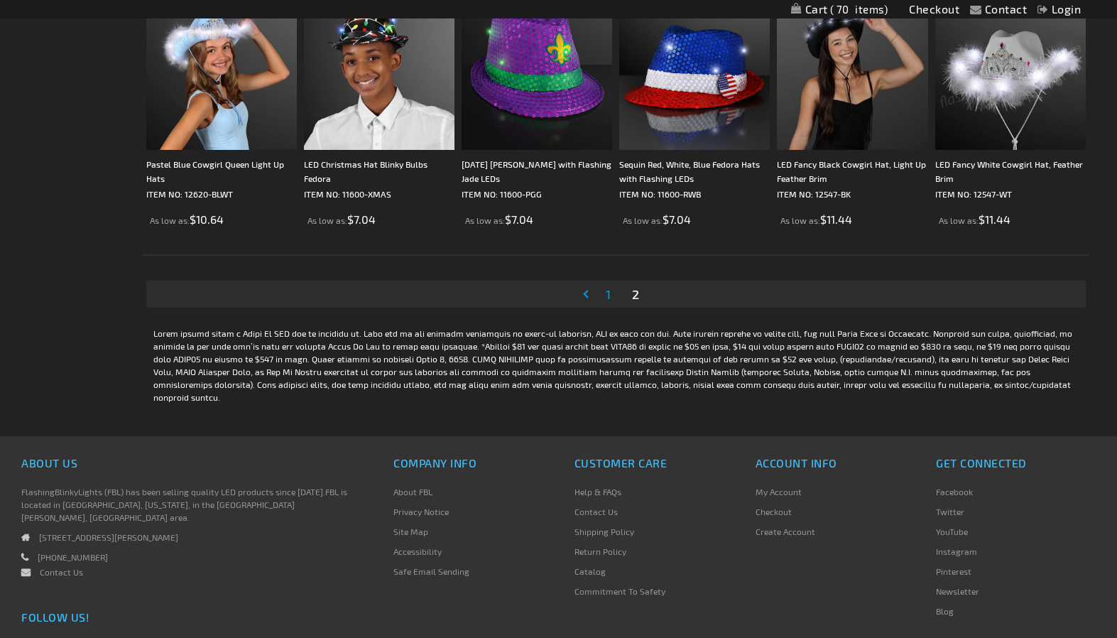
click at [612, 299] on link "Page 1" at bounding box center [608, 293] width 11 height 21
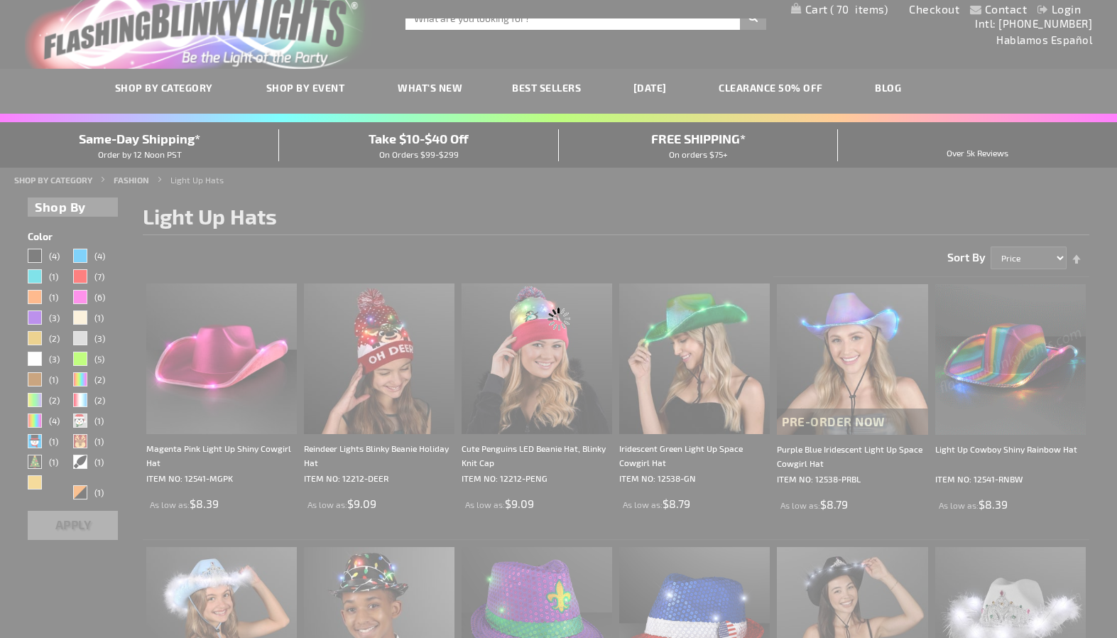
scroll to position [0, 0]
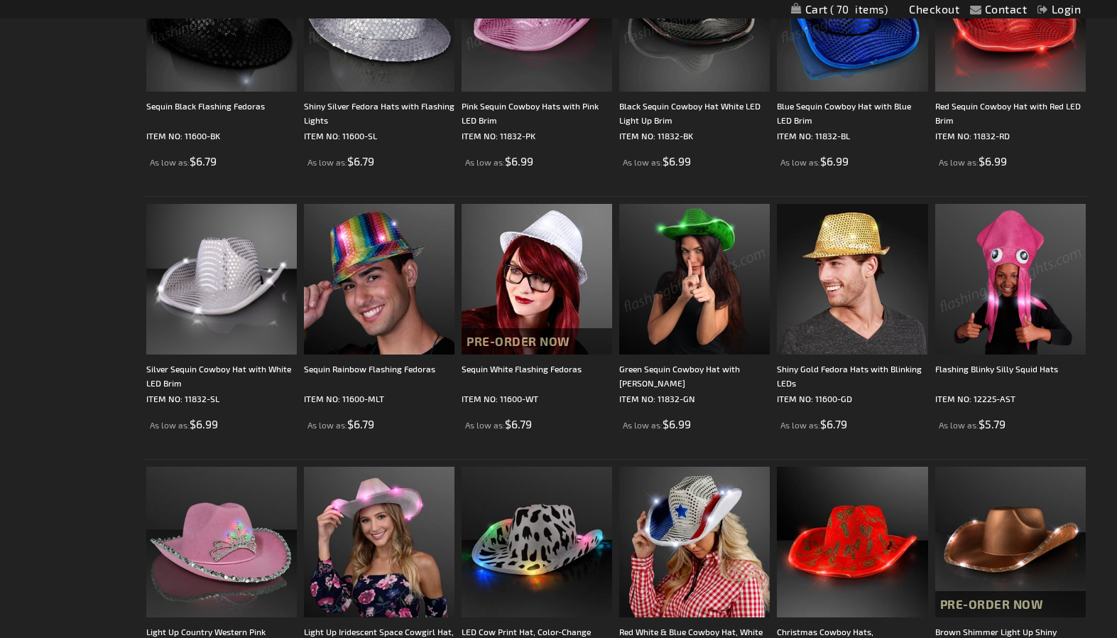
scroll to position [1941, 0]
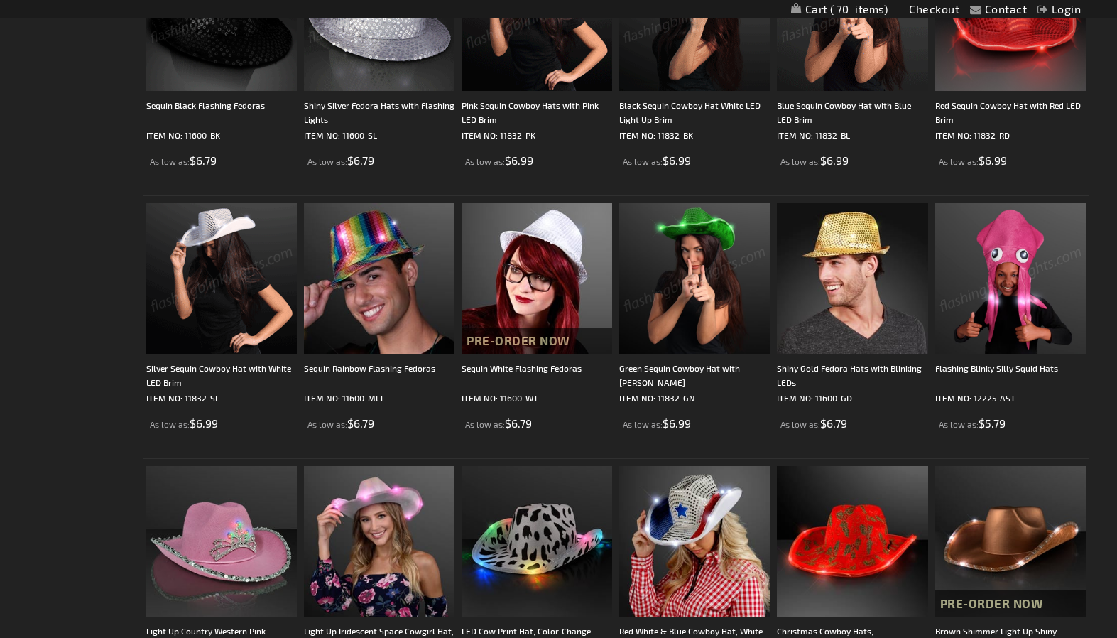
click at [242, 272] on img at bounding box center [221, 278] width 151 height 151
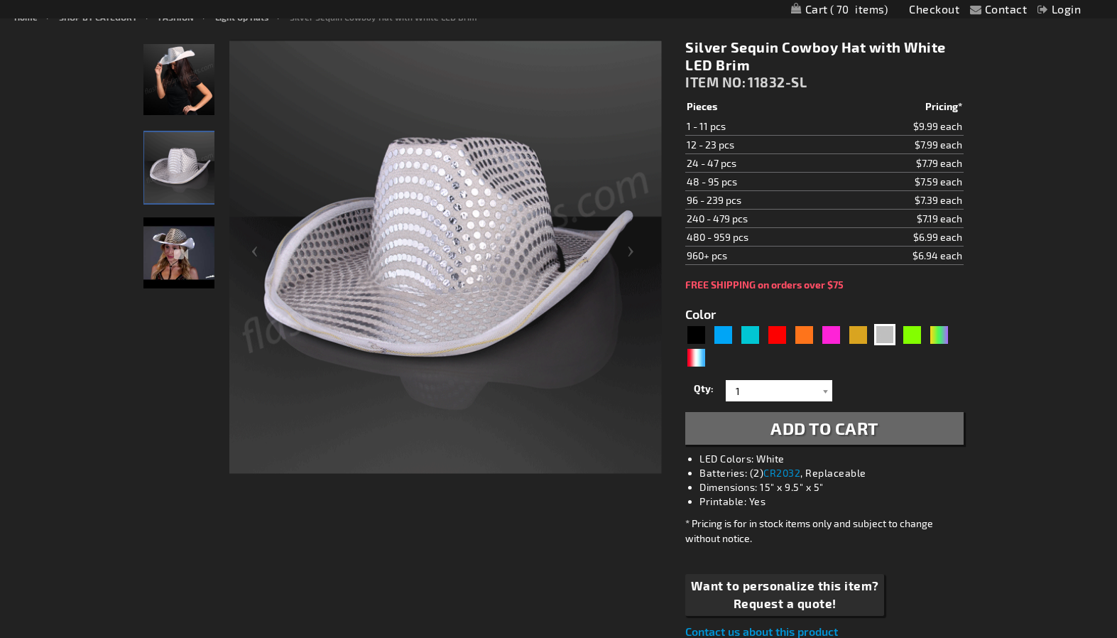
scroll to position [190, 0]
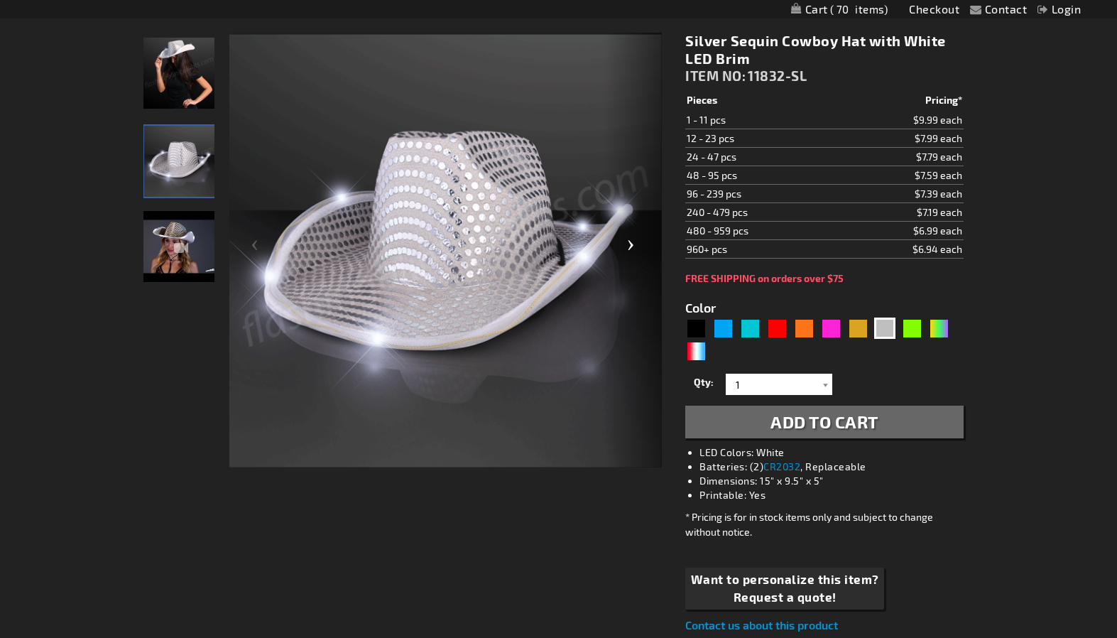
click at [634, 246] on div "Next" at bounding box center [633, 251] width 57 height 436
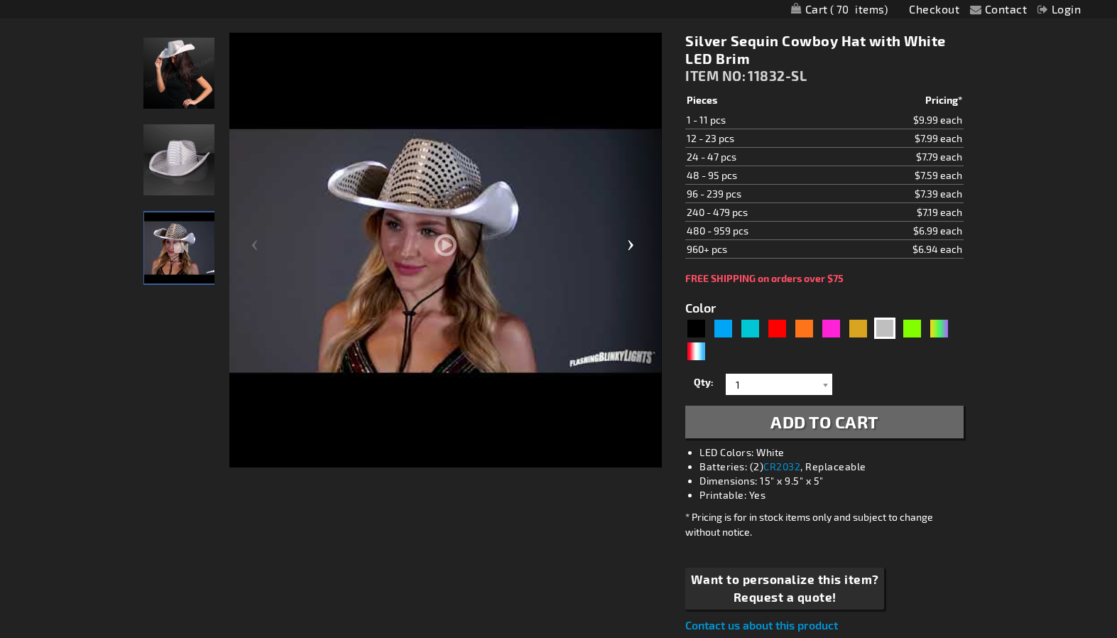
click at [634, 246] on div "Next" at bounding box center [633, 251] width 57 height 436
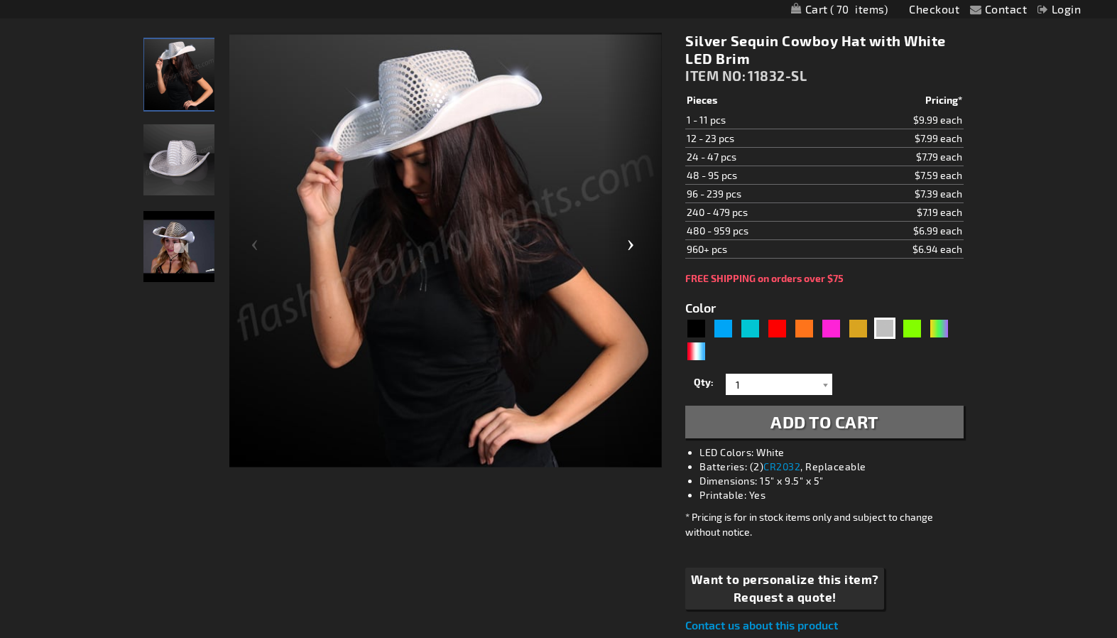
click at [634, 246] on div "Next" at bounding box center [633, 251] width 57 height 436
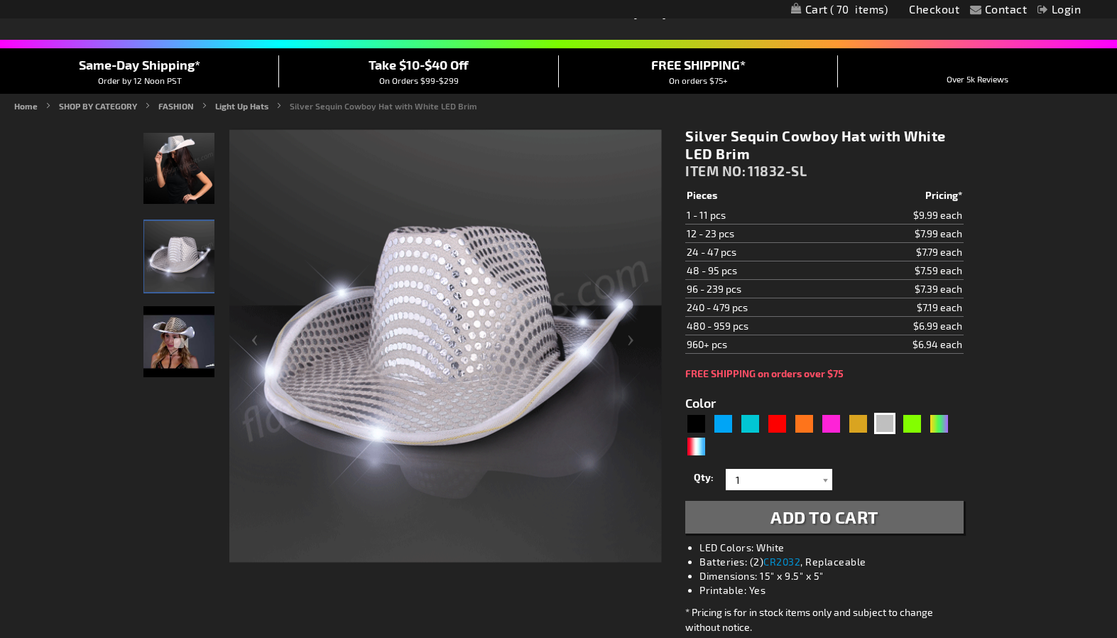
scroll to position [0, 0]
